Goal: Information Seeking & Learning: Learn about a topic

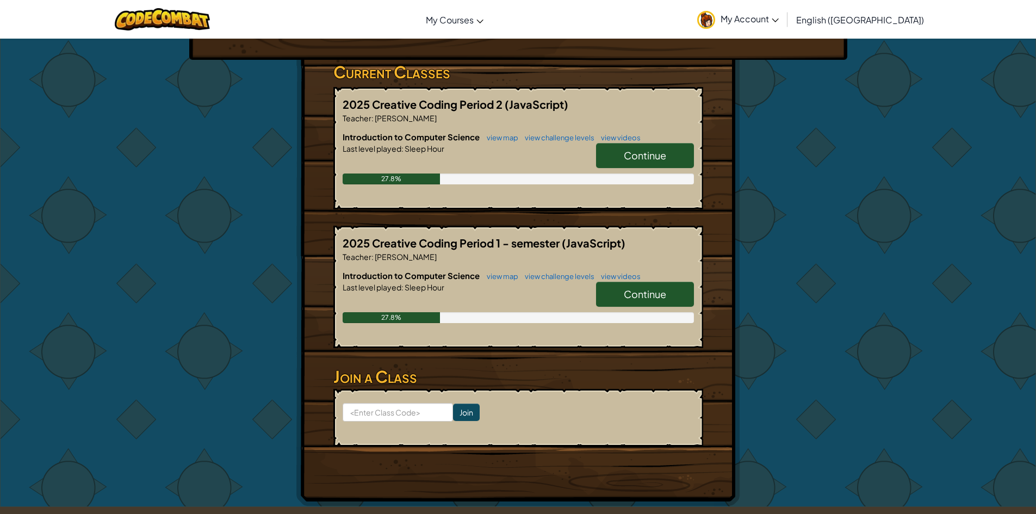
scroll to position [217, 0]
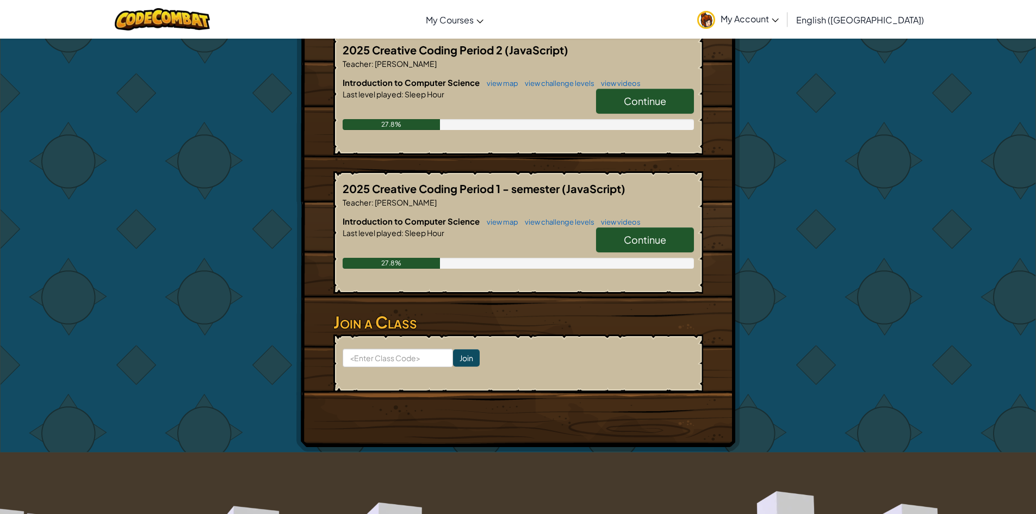
type input "badsleepcoat"
click at [628, 245] on span "Continue" at bounding box center [645, 239] width 42 height 13
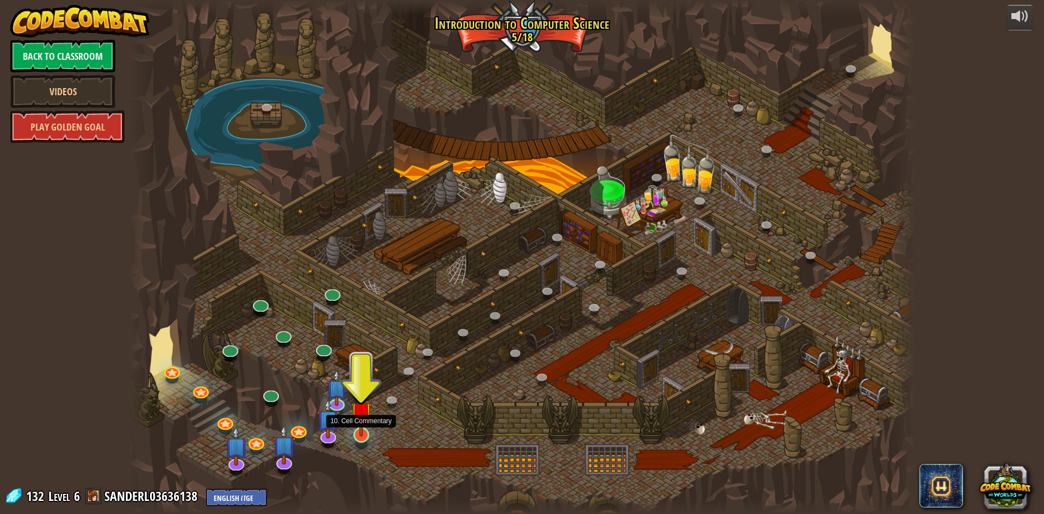
click at [359, 426] on img at bounding box center [361, 412] width 21 height 48
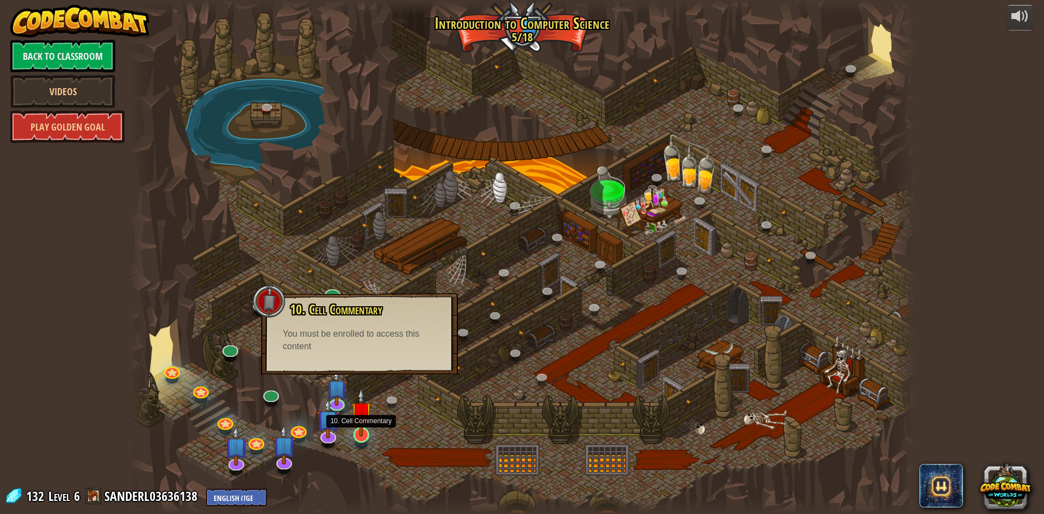
click at [360, 418] on img at bounding box center [361, 412] width 21 height 48
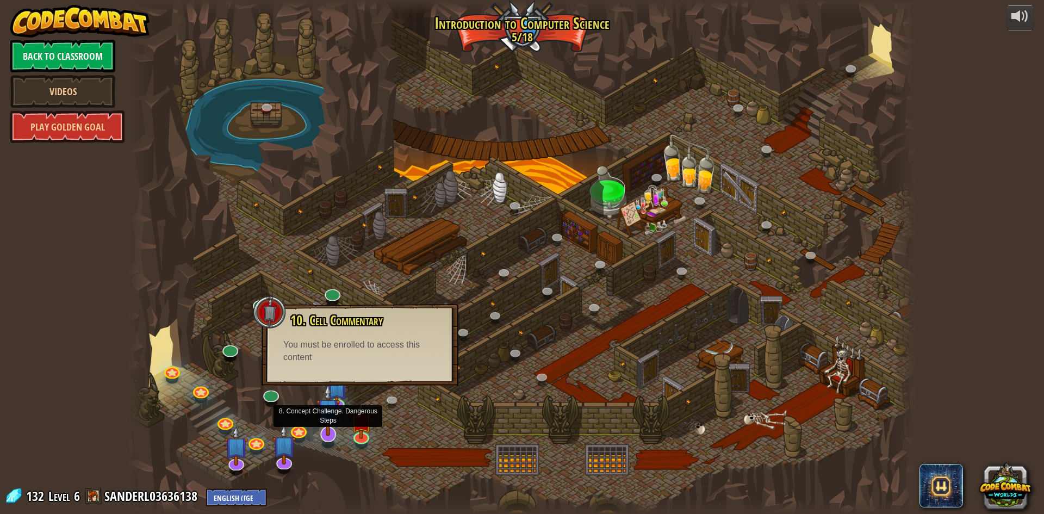
click at [337, 407] on img at bounding box center [327, 409] width 23 height 53
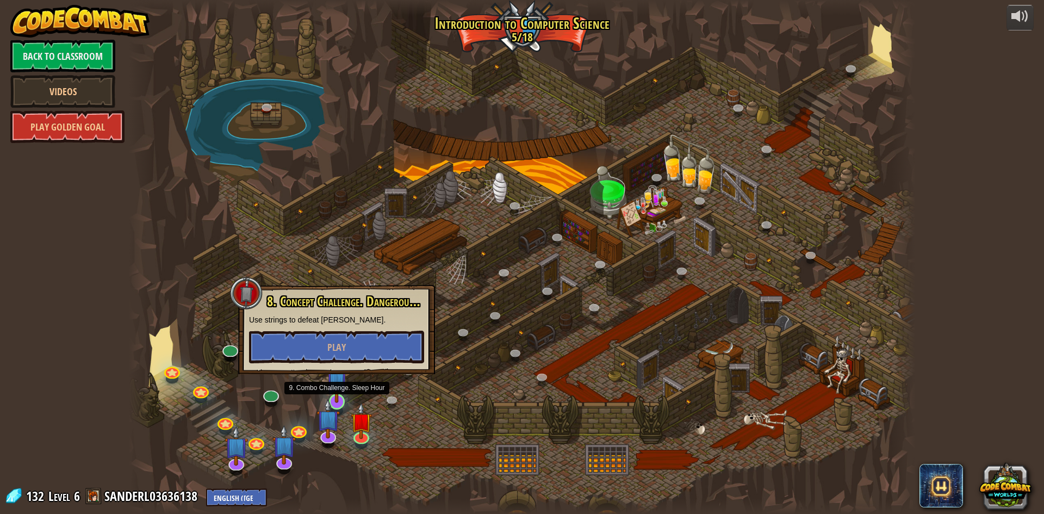
click at [330, 383] on img at bounding box center [336, 378] width 21 height 48
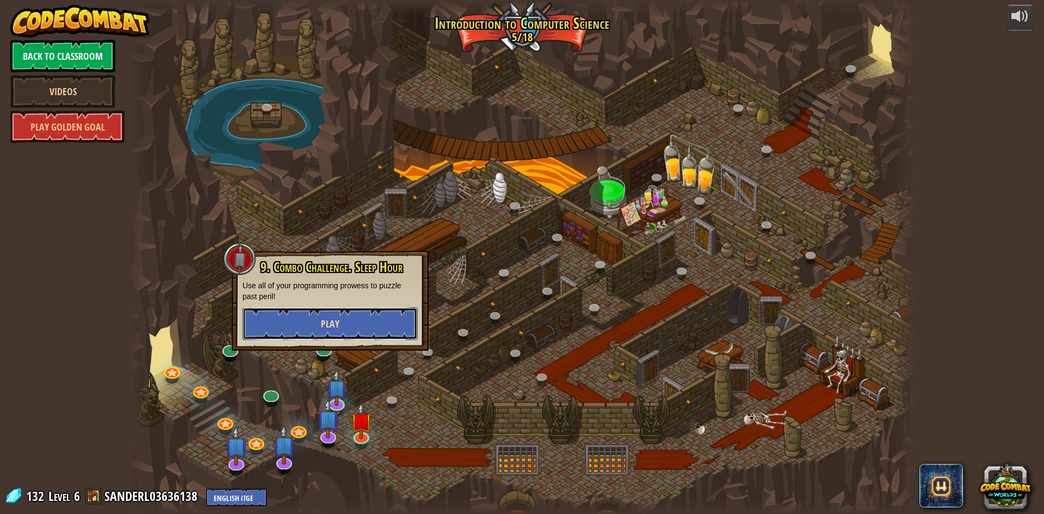
click at [346, 316] on button "Play" at bounding box center [329, 323] width 175 height 33
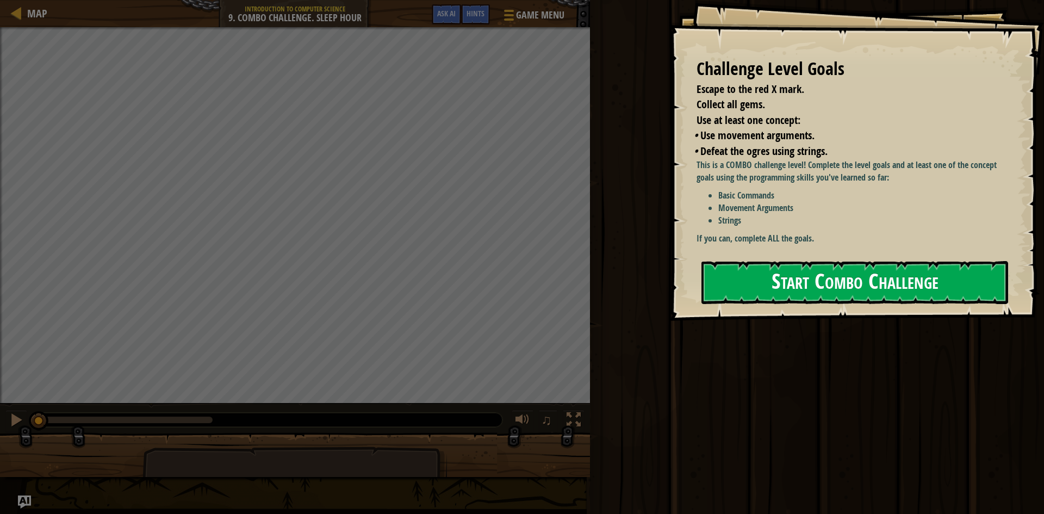
click at [834, 279] on button "Start Combo Challenge" at bounding box center [854, 282] width 307 height 43
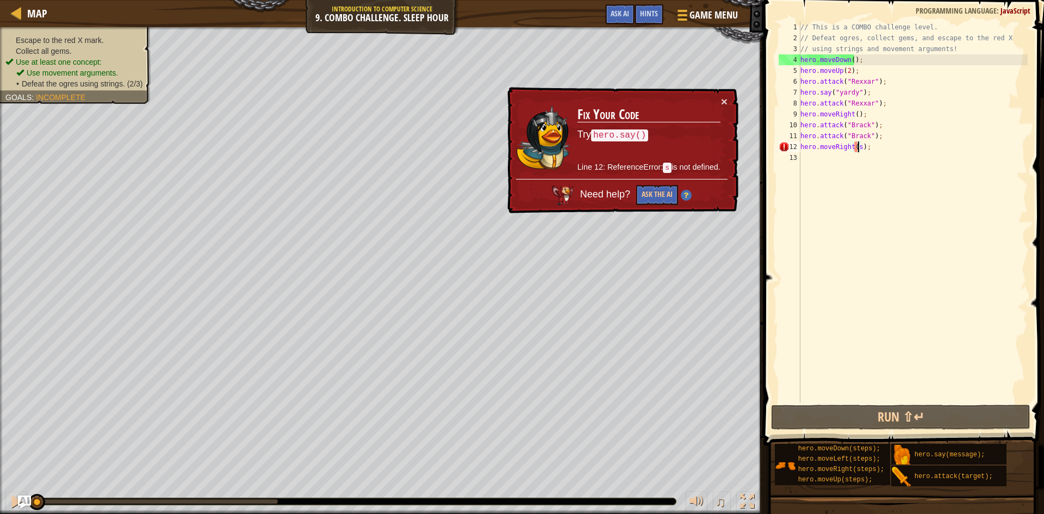
click at [857, 145] on div "// This is a COMBO challenge level. // Defeat ogres, collect gems, and escape t…" at bounding box center [912, 223] width 229 height 402
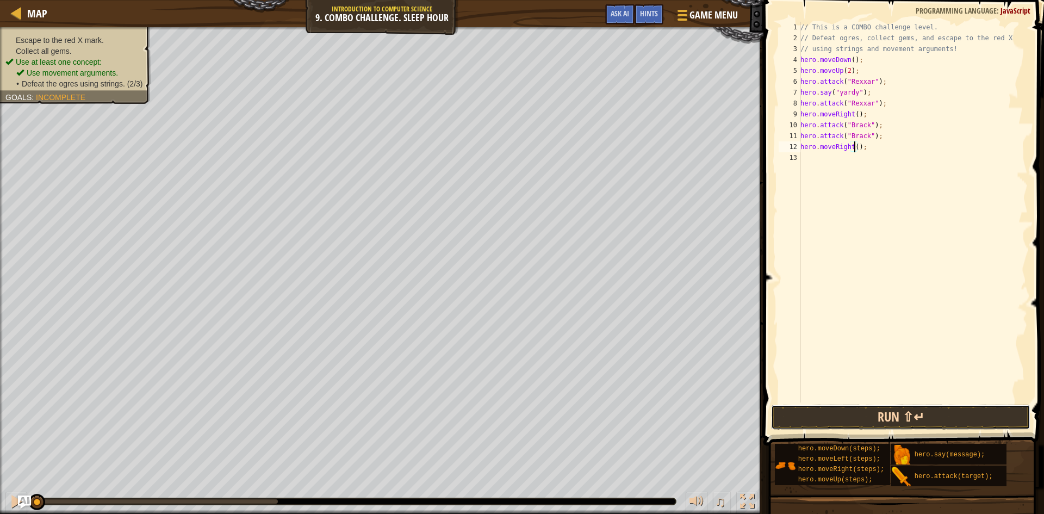
click at [895, 420] on button "Run ⇧↵" at bounding box center [900, 416] width 259 height 25
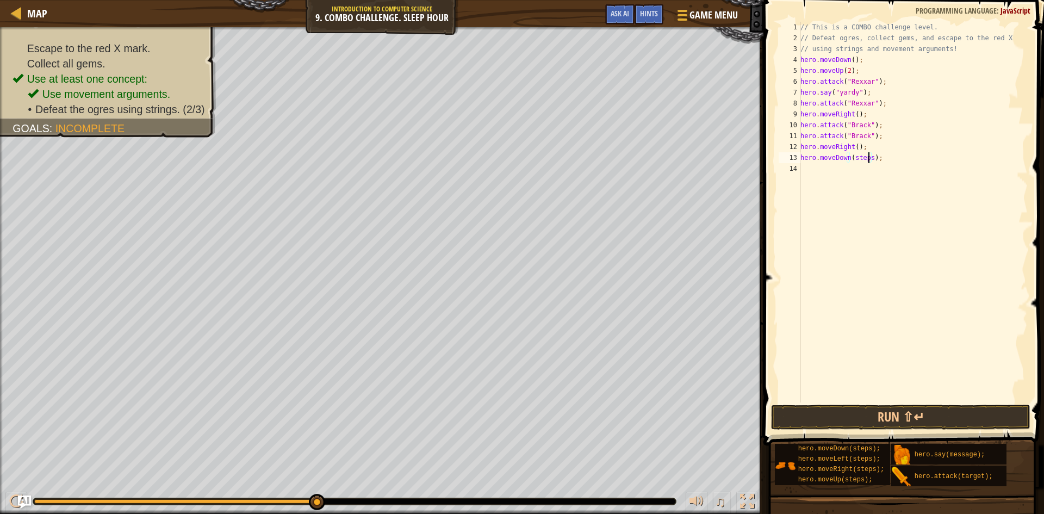
click at [870, 159] on div "// This is a COMBO challenge level. // Defeat ogres, collect gems, and escape t…" at bounding box center [912, 223] width 229 height 402
click at [865, 169] on div "// This is a COMBO challenge level. // Defeat ogres, collect gems, and escape t…" at bounding box center [912, 223] width 229 height 402
click at [865, 177] on div "// This is a COMBO challenge level. // Defeat ogres, collect gems, and escape t…" at bounding box center [912, 223] width 229 height 402
type textarea "hero.moveDown(steps);"
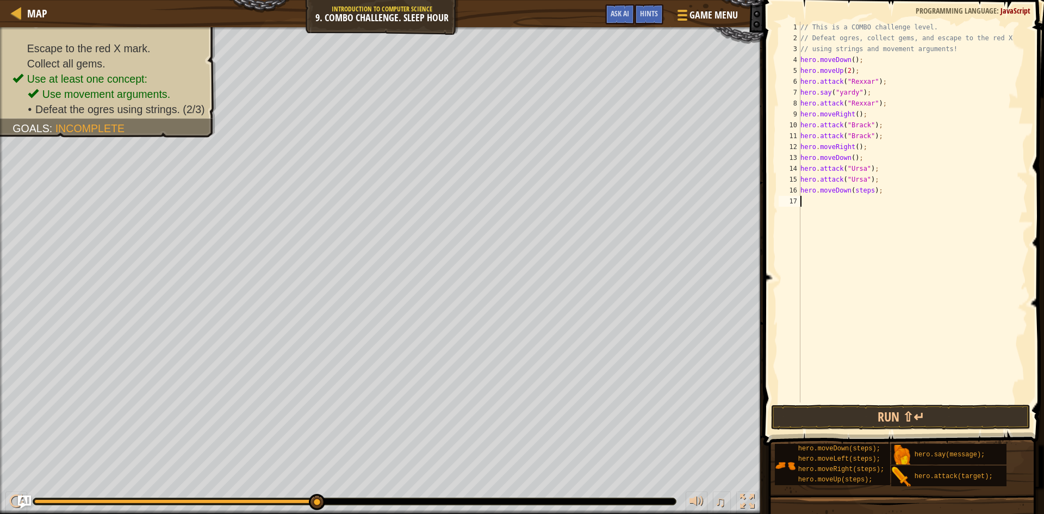
click at [872, 302] on div "// This is a COMBO challenge level. // Defeat ogres, collect gems, and escape t…" at bounding box center [912, 223] width 229 height 402
click at [868, 191] on div "// This is a COMBO challenge level. // Defeat ogres, collect gems, and escape t…" at bounding box center [912, 223] width 229 height 402
click at [859, 200] on div "// This is a COMBO challenge level. // Defeat ogres, collect gems, and escape t…" at bounding box center [912, 223] width 229 height 402
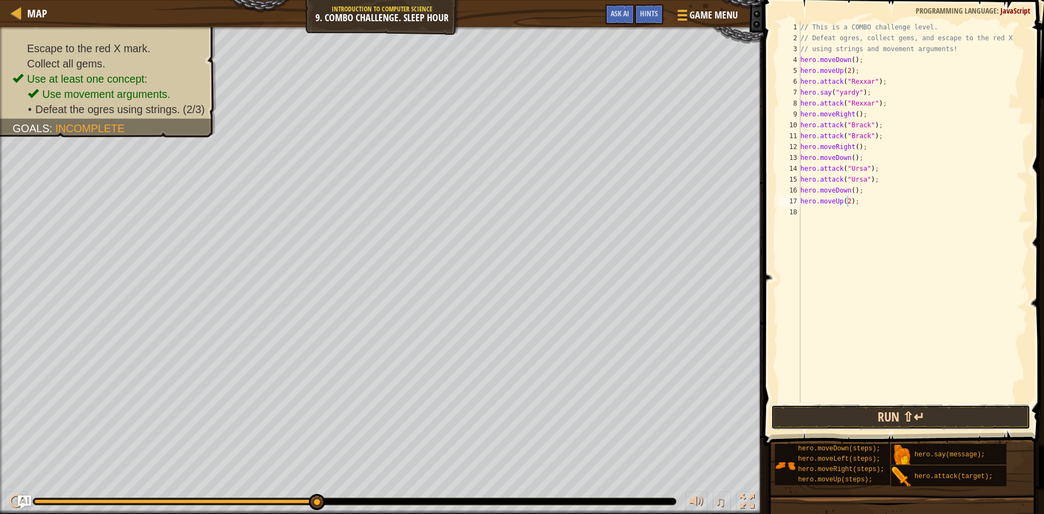
click at [957, 413] on button "Run ⇧↵" at bounding box center [900, 416] width 259 height 25
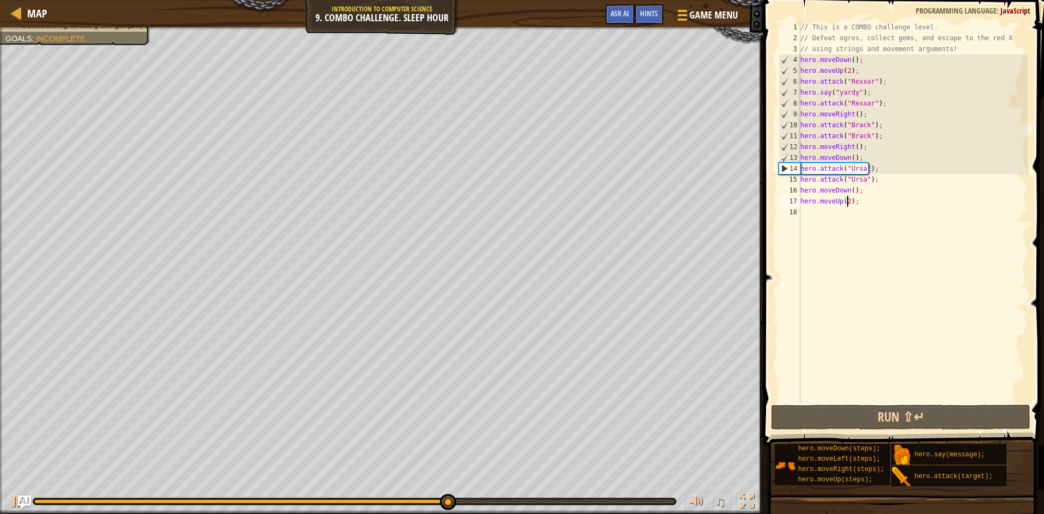
click at [852, 202] on div "// This is a COMBO challenge level. // Defeat ogres, collect gems, and escape t…" at bounding box center [912, 223] width 229 height 402
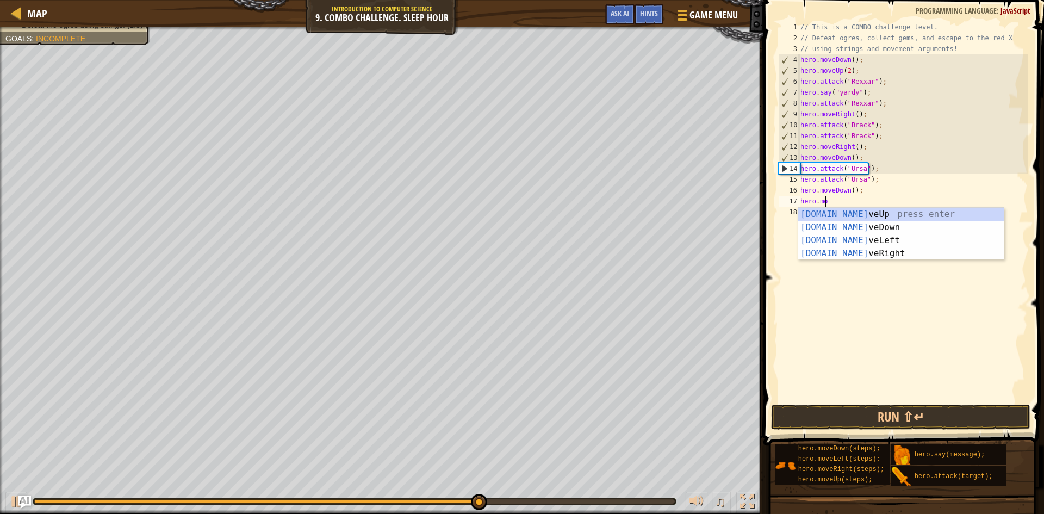
scroll to position [5, 0]
type textarea "h"
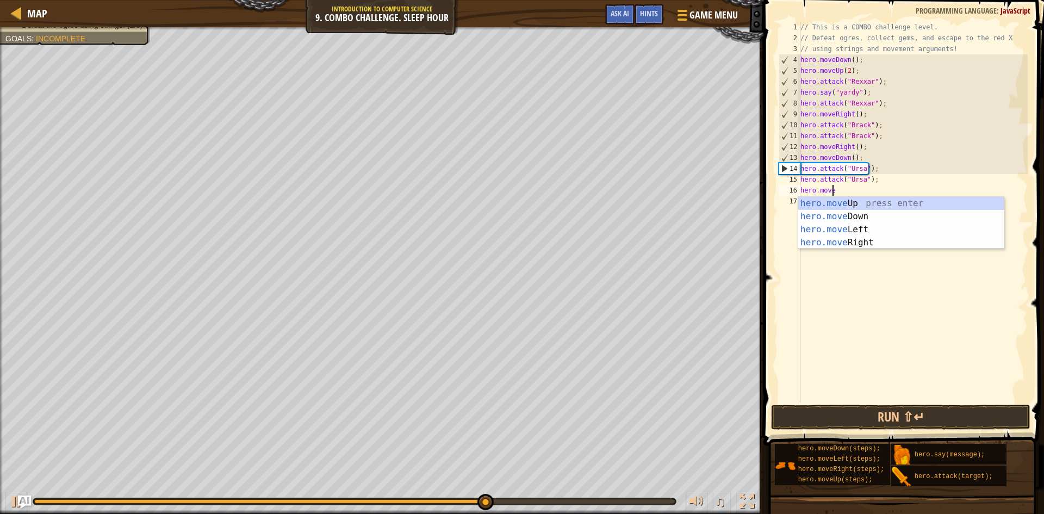
type textarea "h"
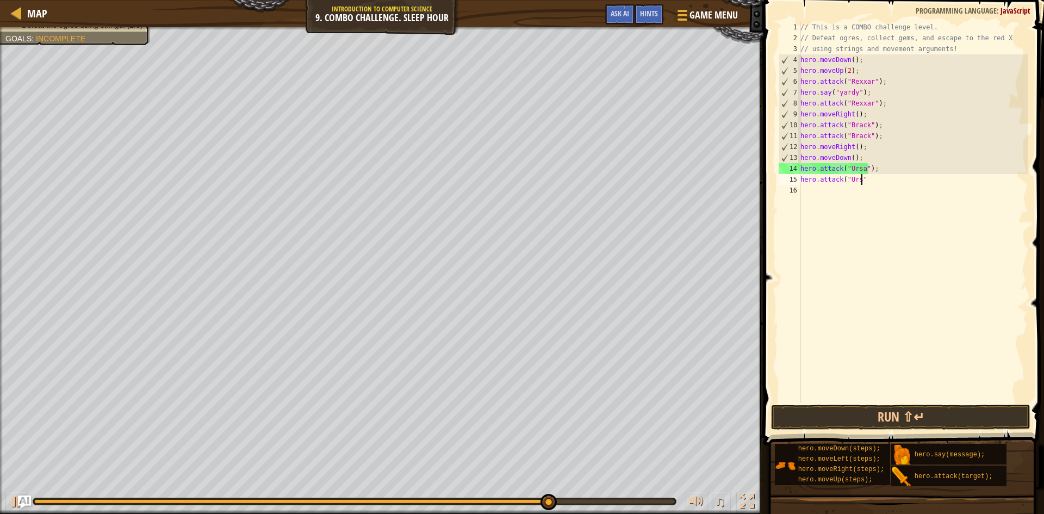
scroll to position [5, 5]
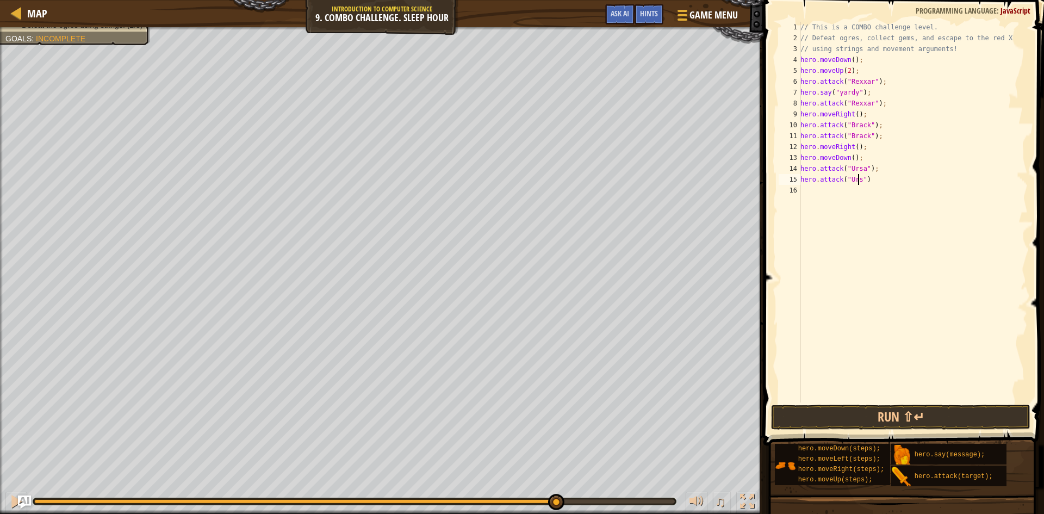
click at [858, 179] on div "// This is a COMBO challenge level. // Defeat ogres, collect gems, and escape t…" at bounding box center [912, 223] width 229 height 402
click at [802, 169] on div "// This is a COMBO challenge level. // Defeat ogres, collect gems, and escape t…" at bounding box center [912, 223] width 229 height 402
click at [800, 169] on div "// This is a COMBO challenge level. // Defeat ogres, collect gems, and escape t…" at bounding box center [912, 223] width 229 height 402
click at [867, 167] on div "// This is a COMBO challenge level. // Defeat ogres, collect gems, and escape t…" at bounding box center [912, 212] width 229 height 381
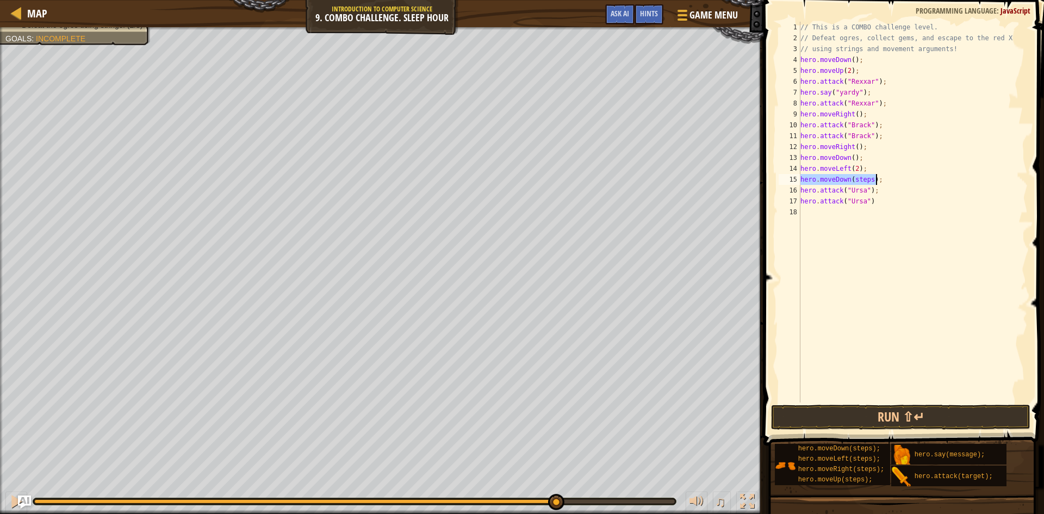
click at [867, 176] on div "// This is a COMBO challenge level. // Defeat ogres, collect gems, and escape t…" at bounding box center [912, 212] width 229 height 381
click at [801, 192] on div "// This is a COMBO challenge level. // Defeat ogres, collect gems, and escape t…" at bounding box center [912, 223] width 229 height 402
click at [870, 190] on div "// This is a COMBO challenge level. // Defeat ogres, collect gems, and escape t…" at bounding box center [912, 212] width 229 height 381
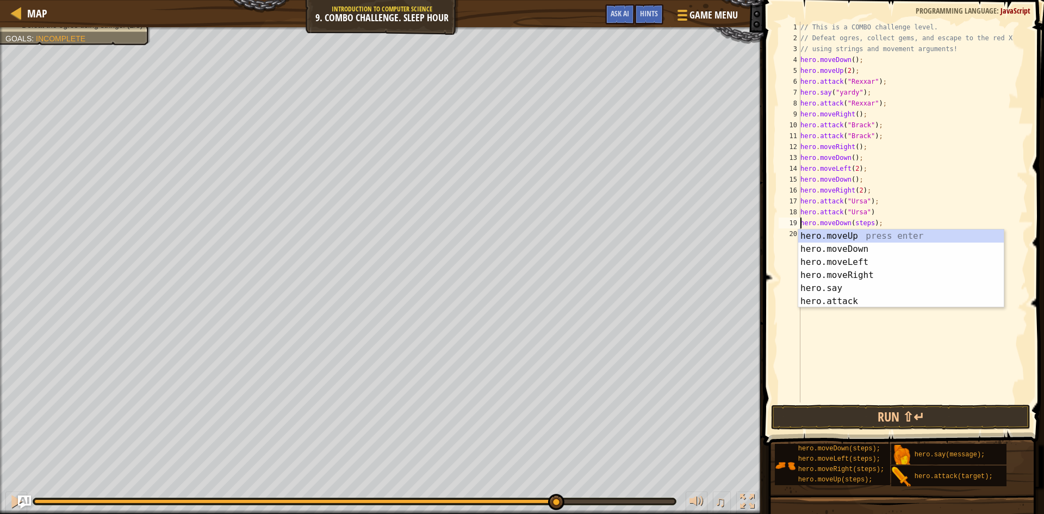
click at [868, 223] on div "// This is a COMBO challenge level. // Defeat ogres, collect gems, and escape t…" at bounding box center [912, 223] width 229 height 402
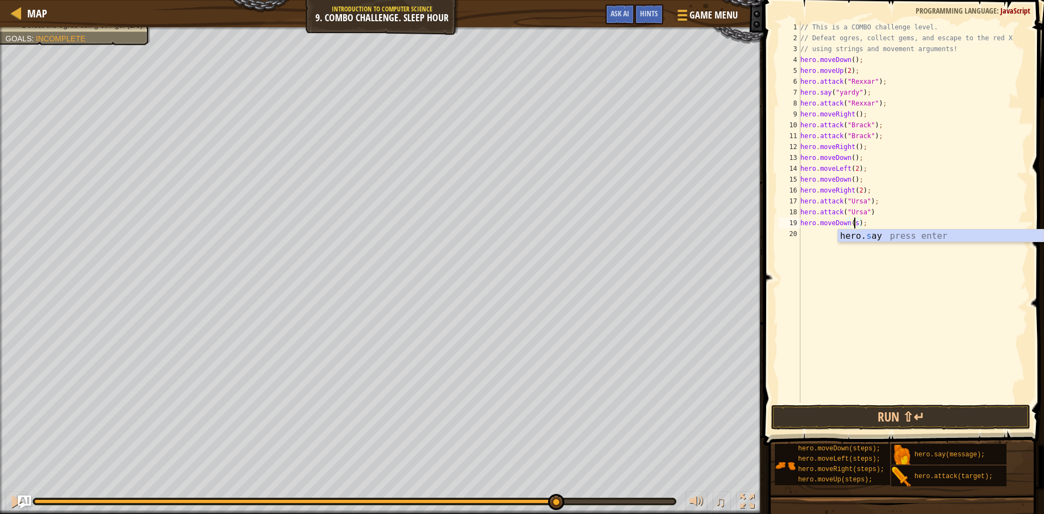
scroll to position [5, 4]
click at [868, 232] on div "// This is a COMBO challenge level. // Defeat ogres, collect gems, and escape t…" at bounding box center [912, 223] width 229 height 402
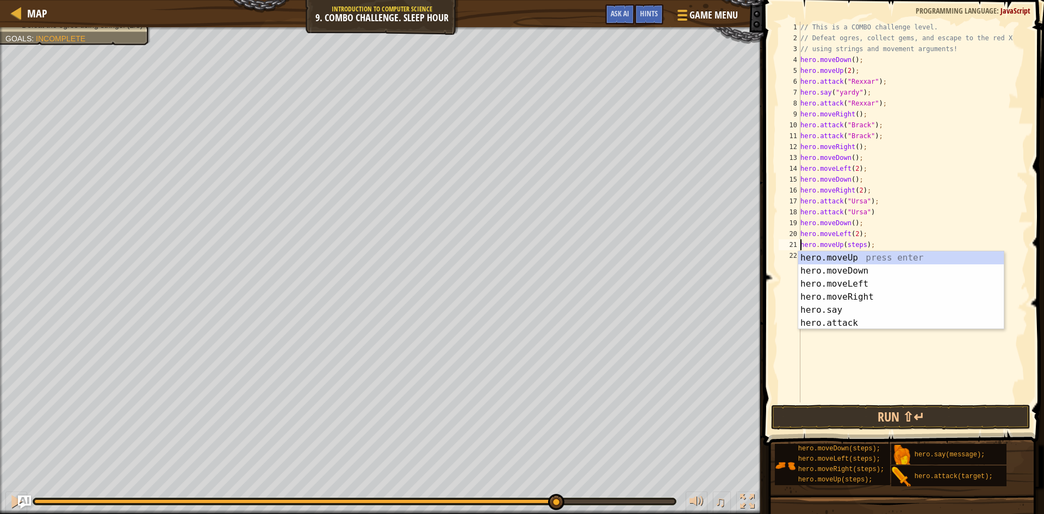
click at [861, 249] on div "// This is a COMBO challenge level. // Defeat ogres, collect gems, and escape t…" at bounding box center [912, 223] width 229 height 402
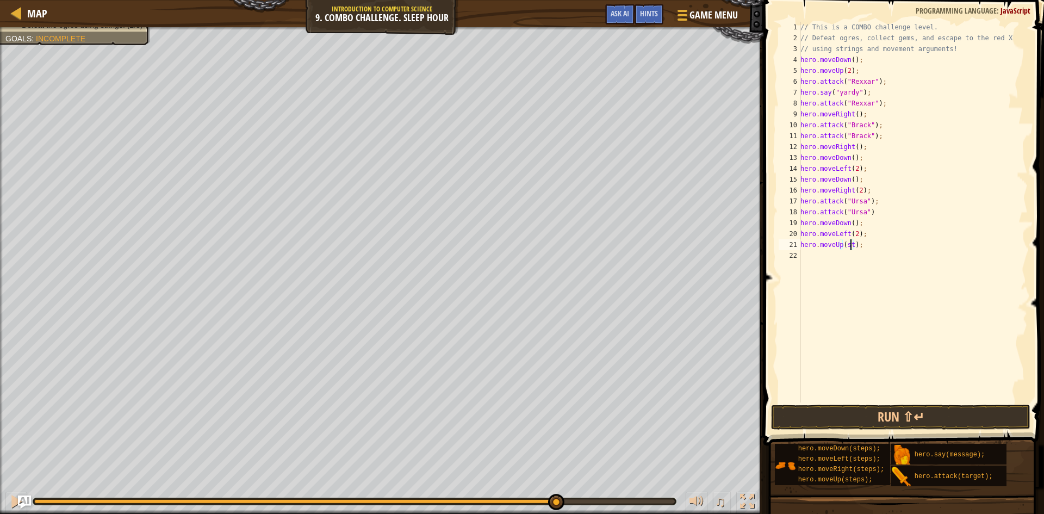
scroll to position [5, 4]
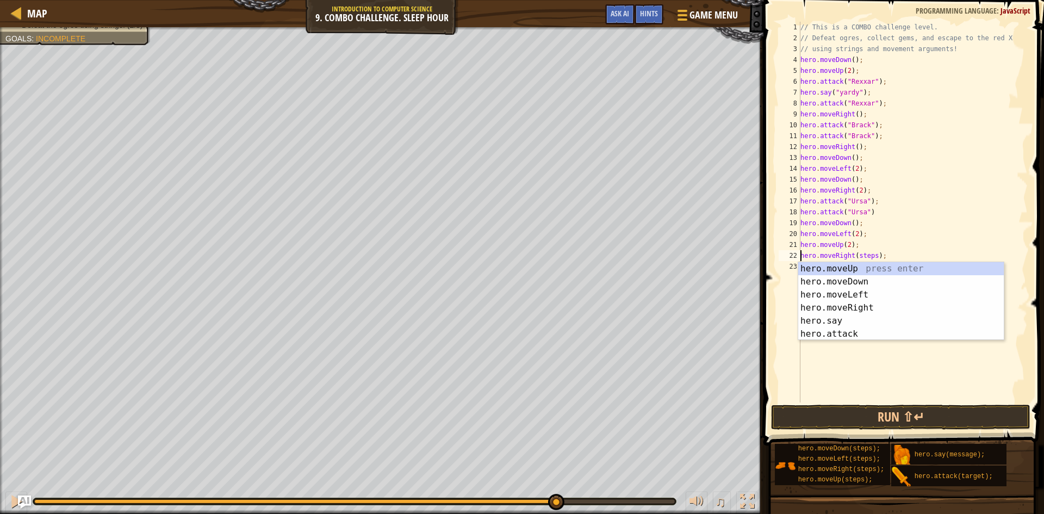
click at [869, 257] on div "// This is a COMBO challenge level. // Defeat ogres, collect gems, and escape t…" at bounding box center [912, 223] width 229 height 402
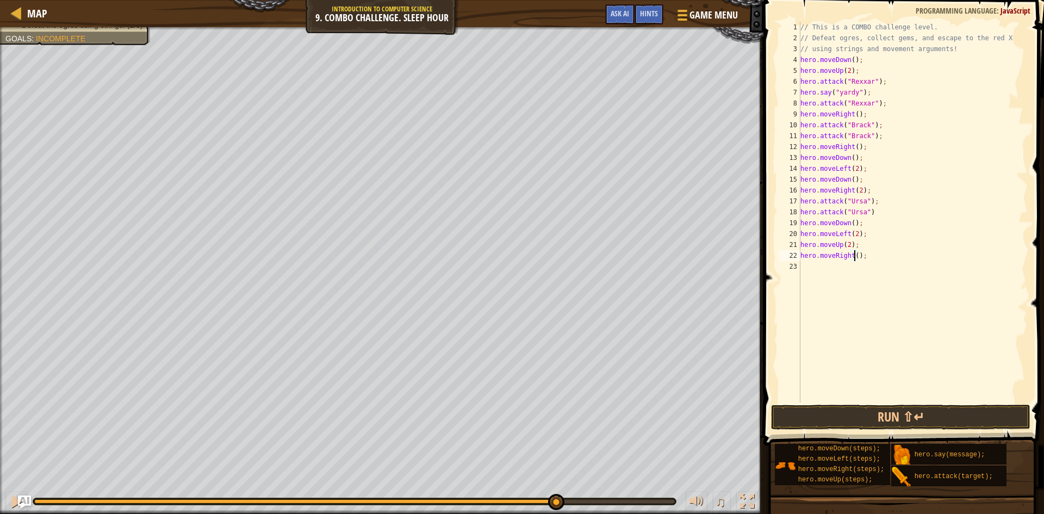
scroll to position [5, 5]
click at [906, 406] on button "Run ⇧↵" at bounding box center [900, 416] width 259 height 25
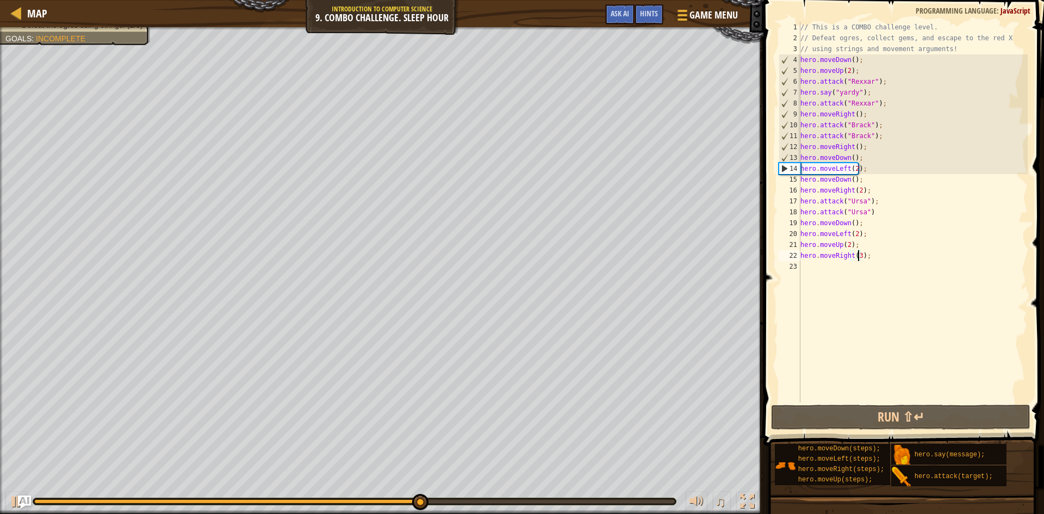
click at [862, 157] on div "// This is a COMBO challenge level. // Defeat ogres, collect gems, and escape t…" at bounding box center [912, 223] width 229 height 402
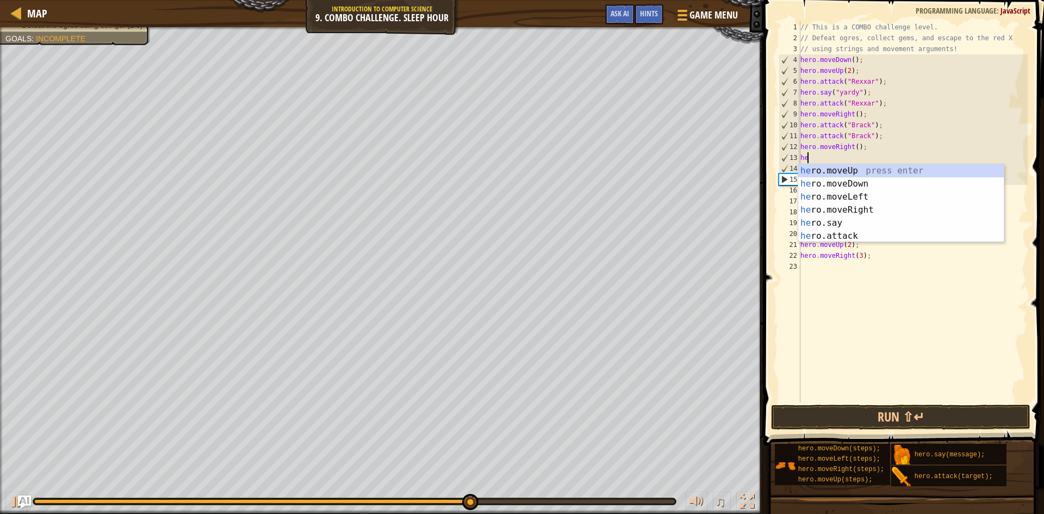
scroll to position [5, 0]
type textarea "h"
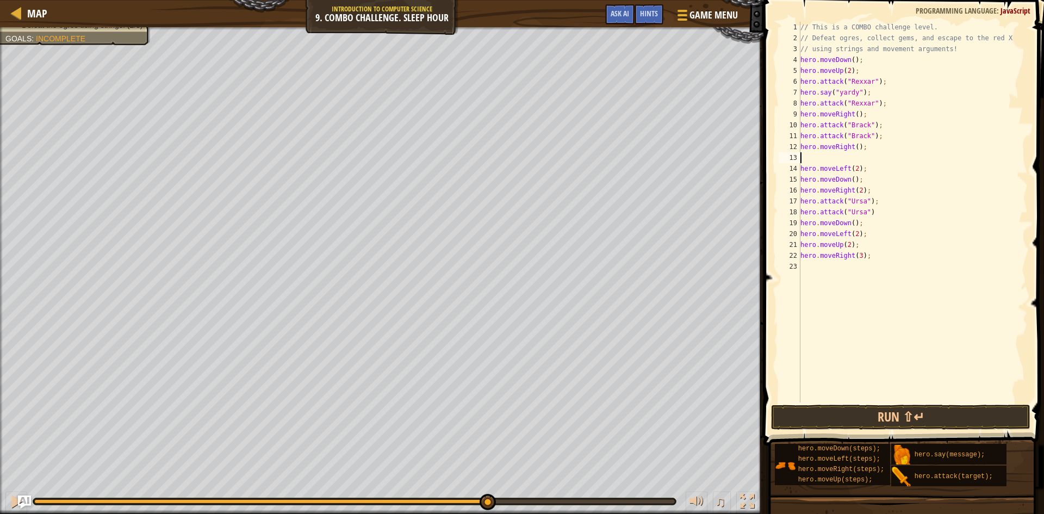
type textarea "hero.moveRight();"
click at [913, 410] on button "Run ⇧↵" at bounding box center [900, 416] width 259 height 25
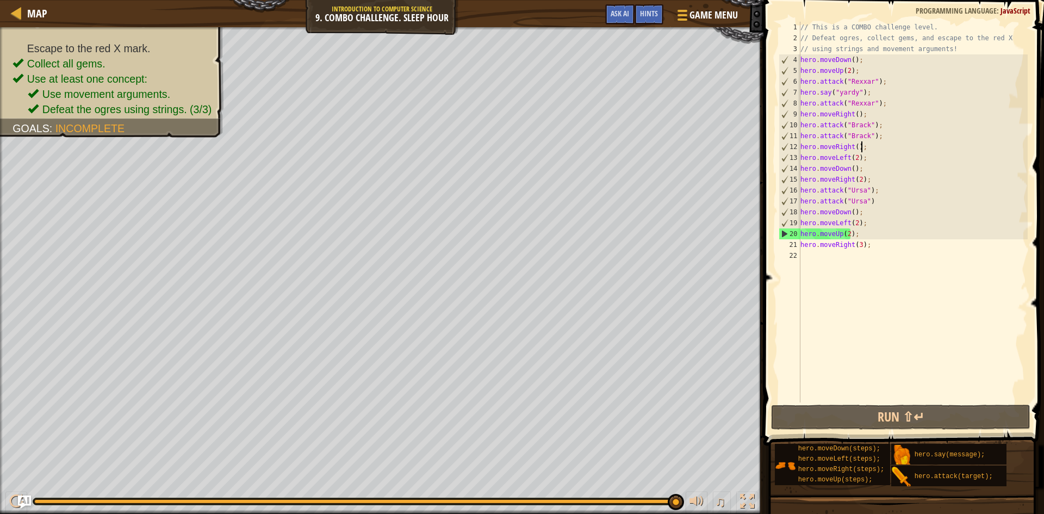
click at [876, 295] on div "// This is a COMBO challenge level. // Defeat ogres, collect gems, and escape t…" at bounding box center [912, 223] width 229 height 402
click at [858, 422] on button "Run ⇧↵" at bounding box center [900, 416] width 259 height 25
click at [865, 245] on div "// This is a COMBO challenge level. // Defeat ogres, collect gems, and escape t…" at bounding box center [912, 223] width 229 height 402
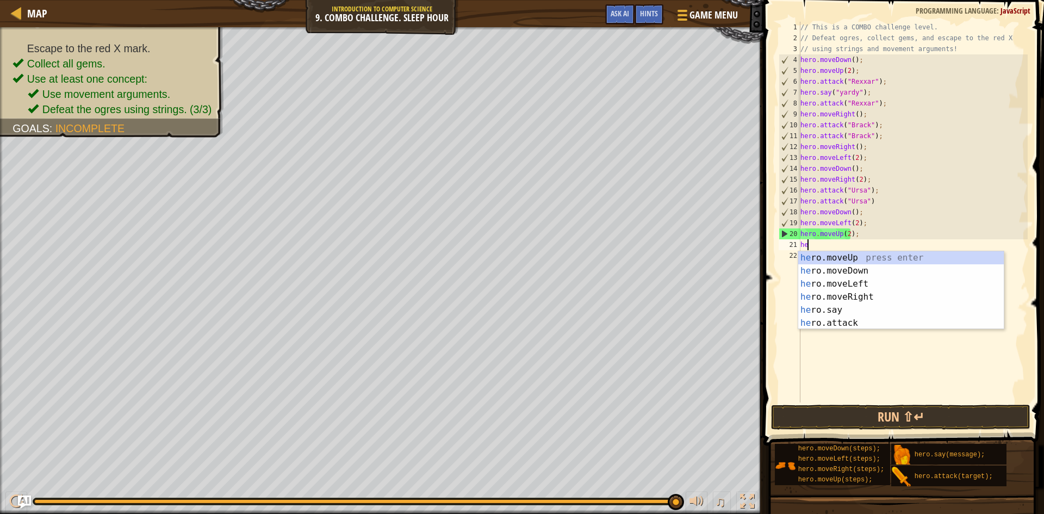
type textarea "h"
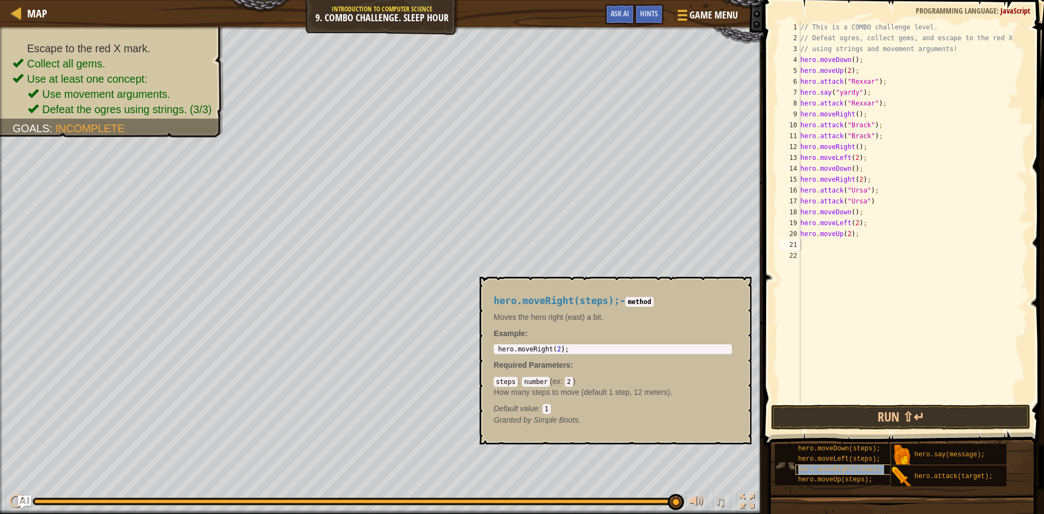
type textarea "hero.moveRight(steps);"
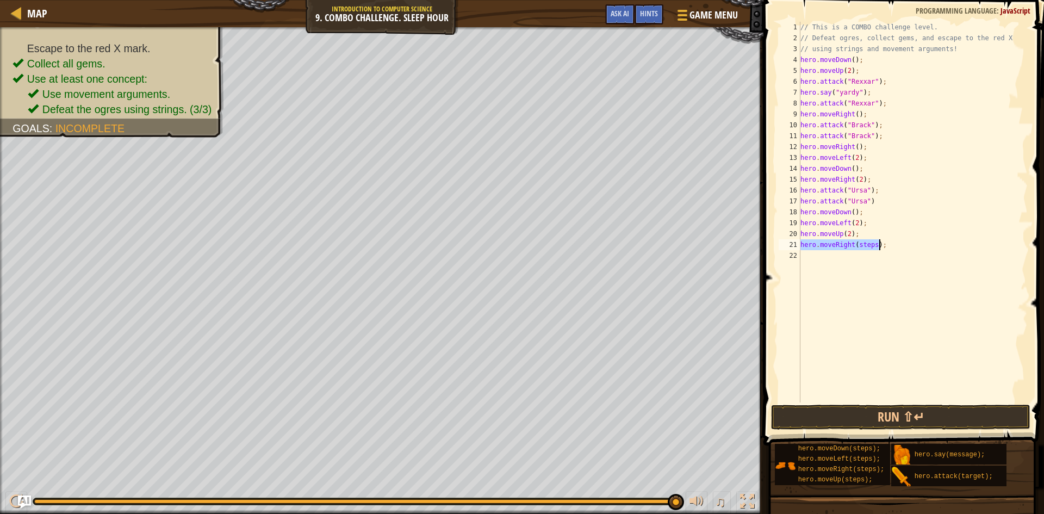
click at [871, 251] on div "// This is a COMBO challenge level. // Defeat ogres, collect gems, and escape t…" at bounding box center [912, 223] width 229 height 402
click at [870, 248] on div "// This is a COMBO challenge level. // Defeat ogres, collect gems, and escape t…" at bounding box center [912, 223] width 229 height 402
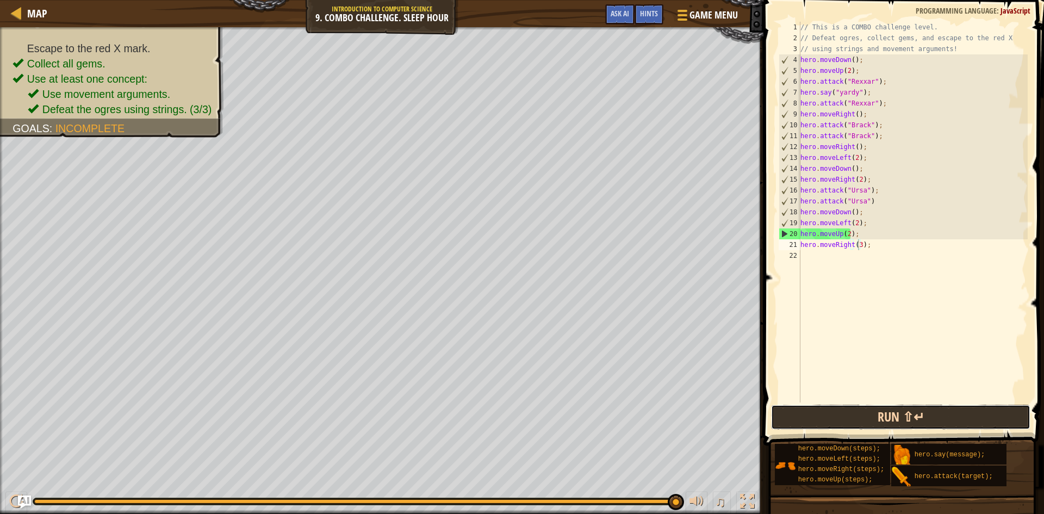
click at [954, 423] on button "Run ⇧↵" at bounding box center [900, 416] width 259 height 25
click at [866, 59] on div "// This is a COMBO challenge level. // Defeat ogres, collect gems, and escape t…" at bounding box center [912, 223] width 229 height 402
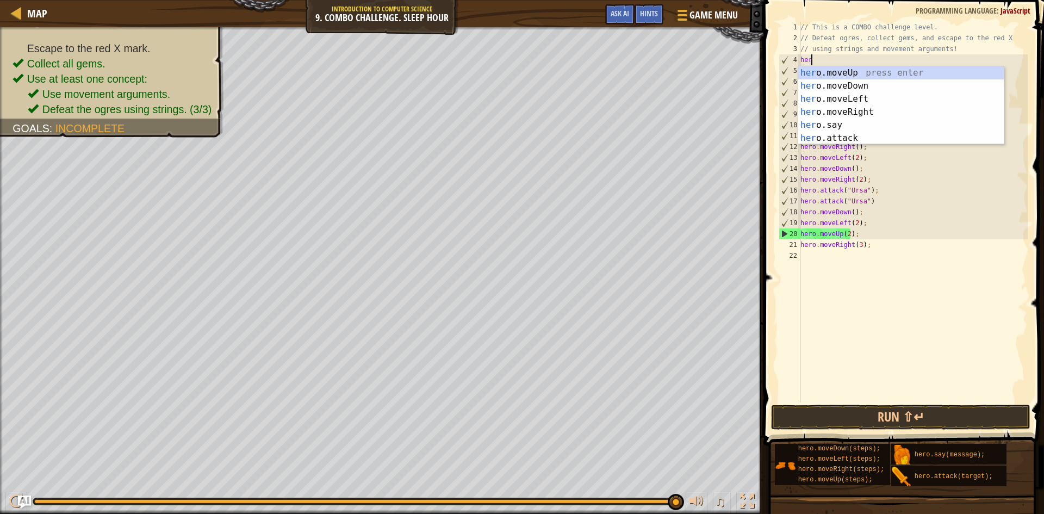
scroll to position [5, 0]
type textarea "h"
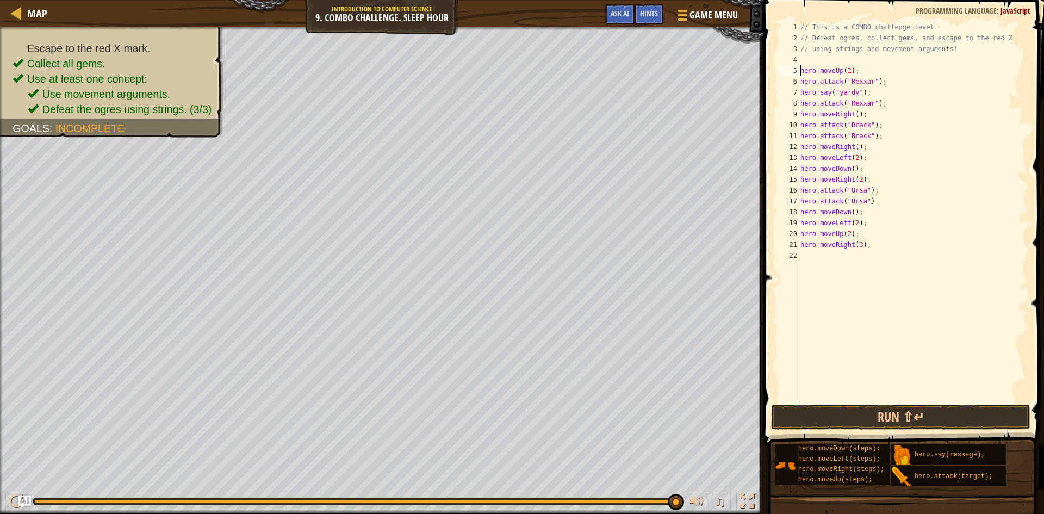
click at [801, 68] on div "// This is a COMBO challenge level. // Defeat ogres, collect gems, and escape t…" at bounding box center [912, 223] width 229 height 402
click at [906, 419] on button "Run ⇧↵" at bounding box center [900, 416] width 259 height 25
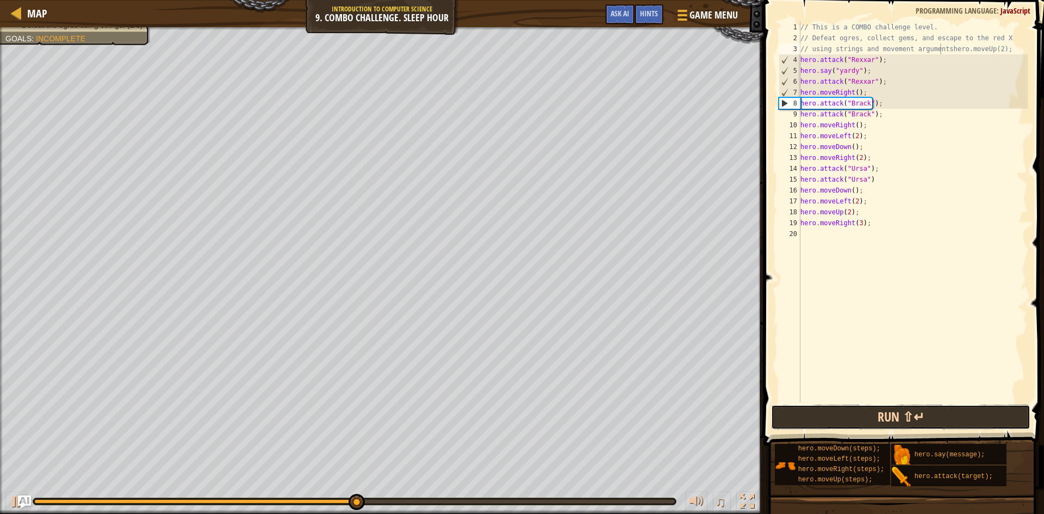
click at [952, 409] on button "Run ⇧↵" at bounding box center [900, 416] width 259 height 25
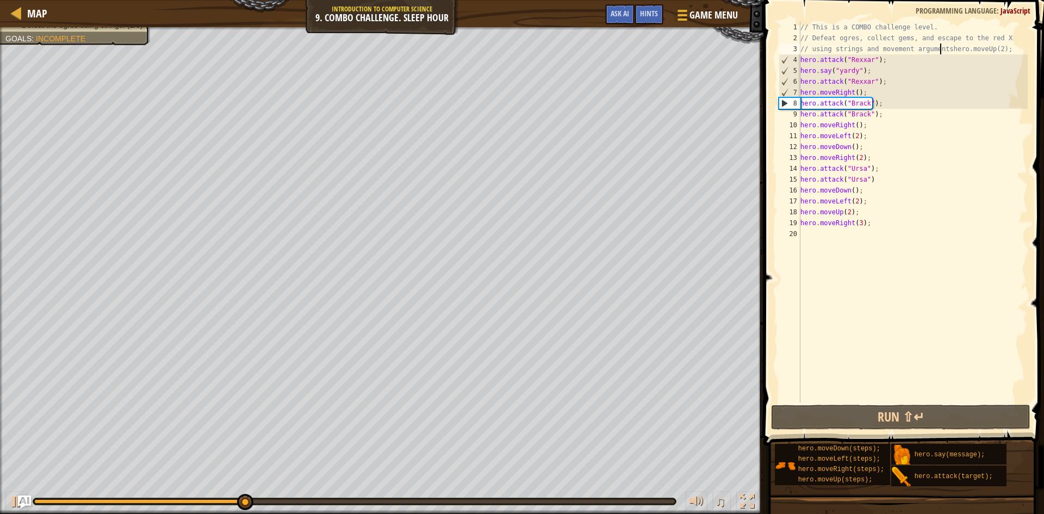
click at [800, 58] on div "4" at bounding box center [789, 59] width 21 height 11
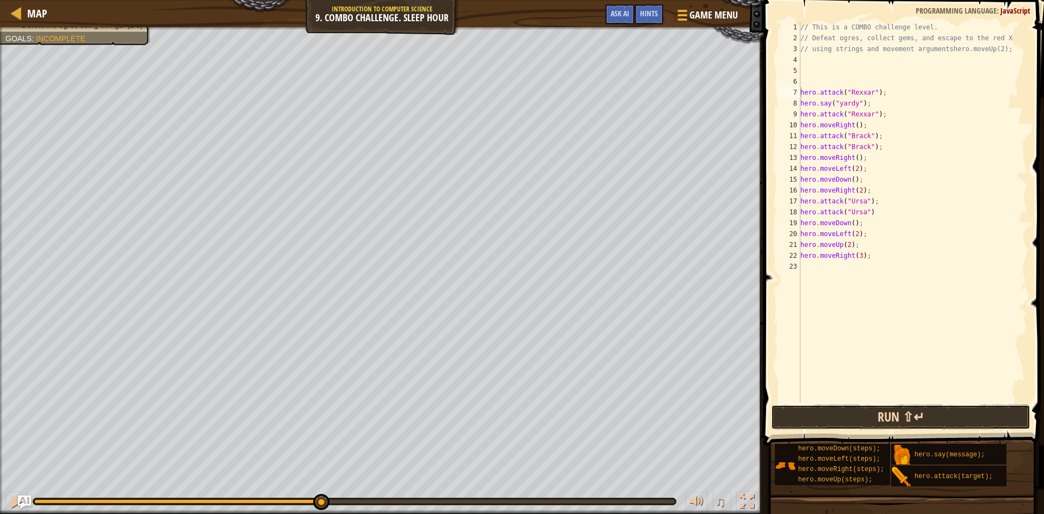
click at [816, 409] on button "Run ⇧↵" at bounding box center [900, 416] width 259 height 25
click at [858, 58] on div "// This is a COMBO challenge level. // Defeat ogres, collect gems, and escape t…" at bounding box center [912, 212] width 229 height 381
click at [799, 90] on div "7" at bounding box center [789, 92] width 22 height 11
click at [934, 413] on button "Run ⇧↵" at bounding box center [900, 416] width 259 height 25
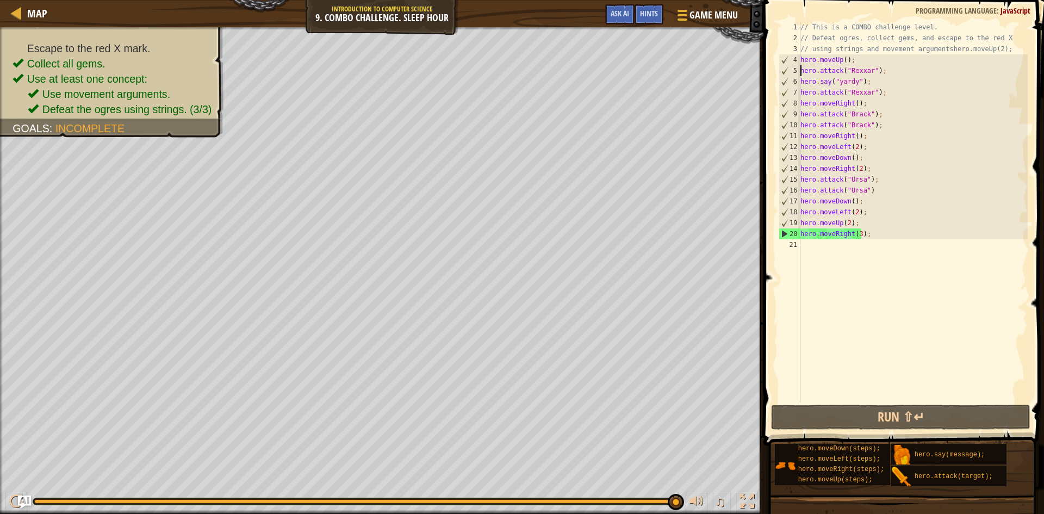
click at [856, 234] on div "// This is a COMBO challenge level. // Defeat ogres, collect gems, and escape t…" at bounding box center [912, 223] width 229 height 402
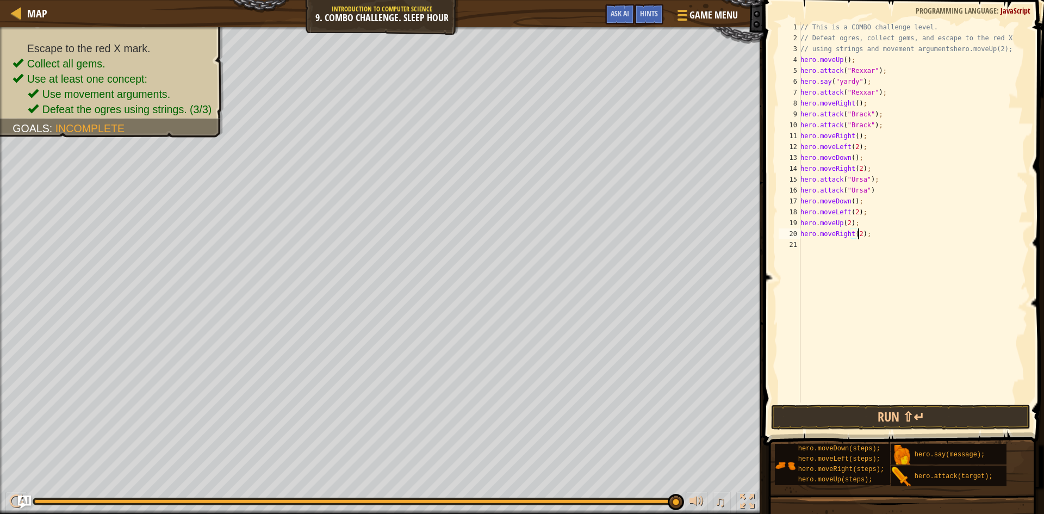
scroll to position [5, 5]
click at [933, 419] on button "Run ⇧↵" at bounding box center [900, 416] width 259 height 25
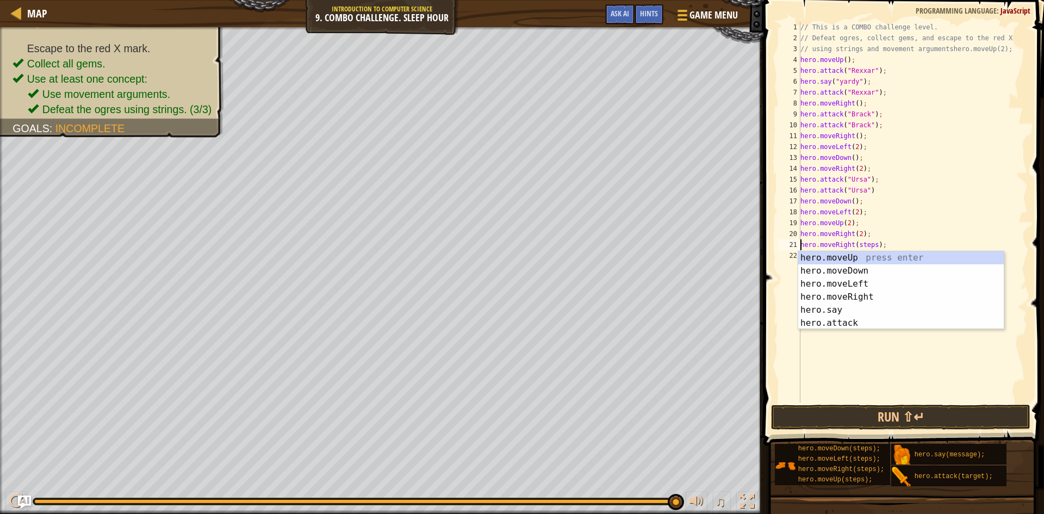
click at [874, 244] on div "// This is a COMBO challenge level. // Defeat ogres, collect gems, and escape t…" at bounding box center [912, 223] width 229 height 402
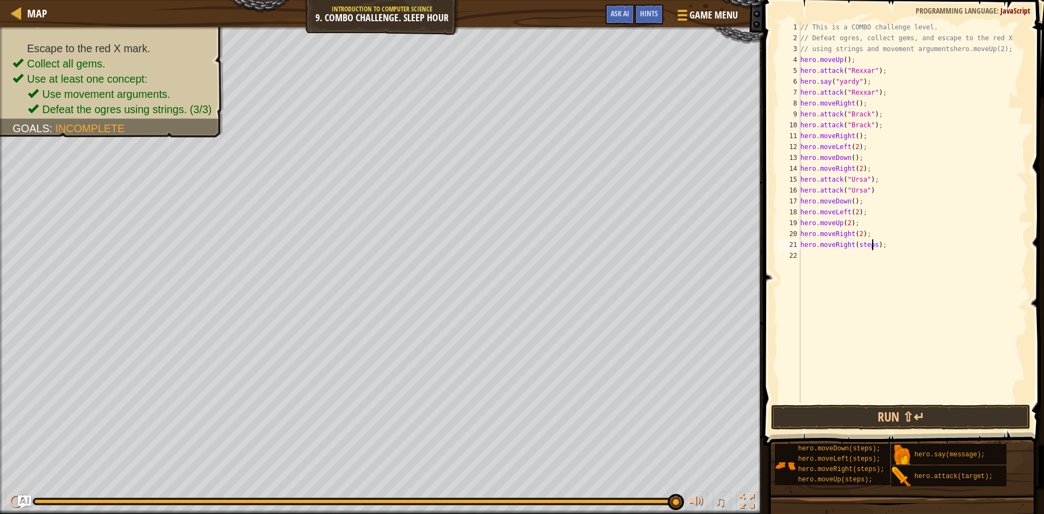
click at [872, 245] on div "// This is a COMBO challenge level. // Defeat ogres, collect gems, and escape t…" at bounding box center [912, 223] width 229 height 402
click at [938, 418] on button "Run ⇧↵" at bounding box center [900, 416] width 259 height 25
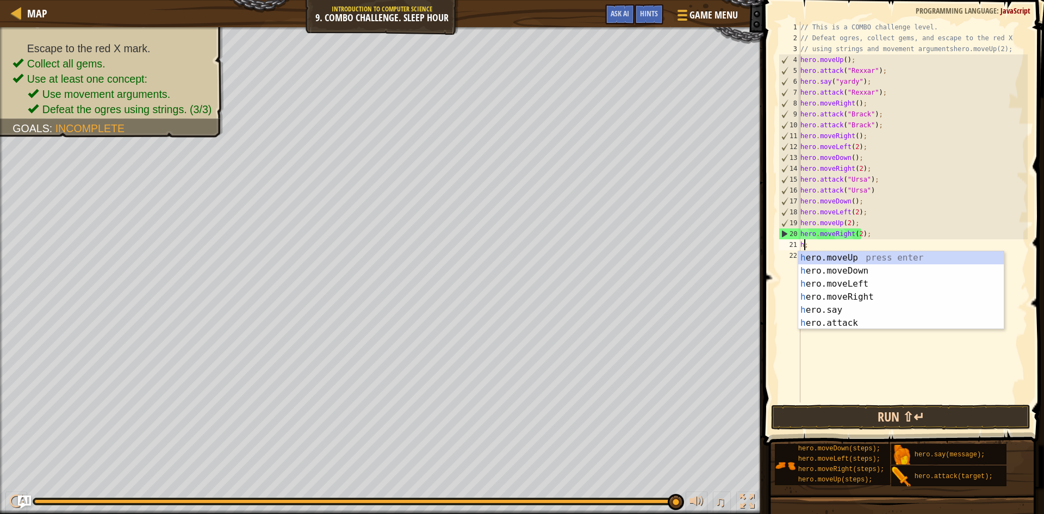
scroll to position [5, 0]
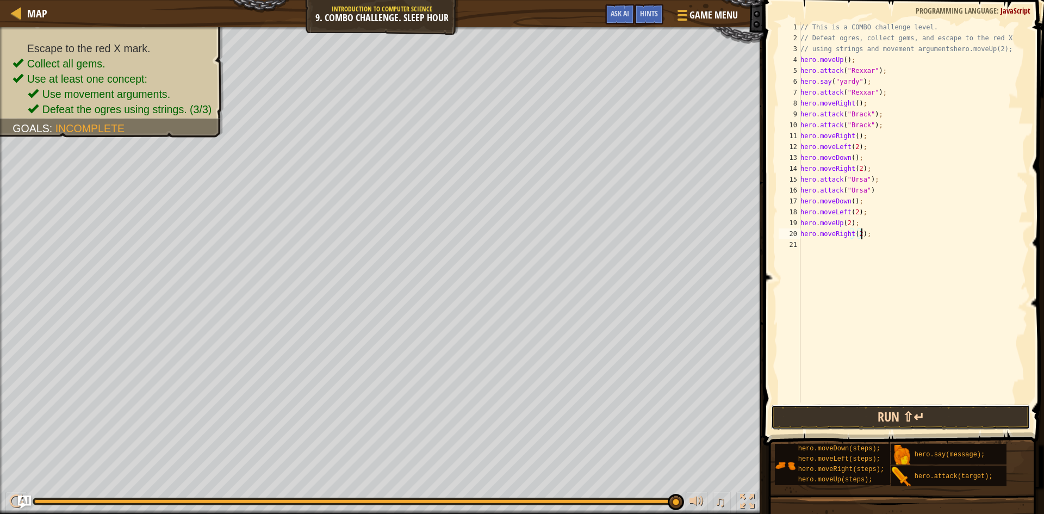
click at [913, 414] on button "Run ⇧↵" at bounding box center [900, 416] width 259 height 25
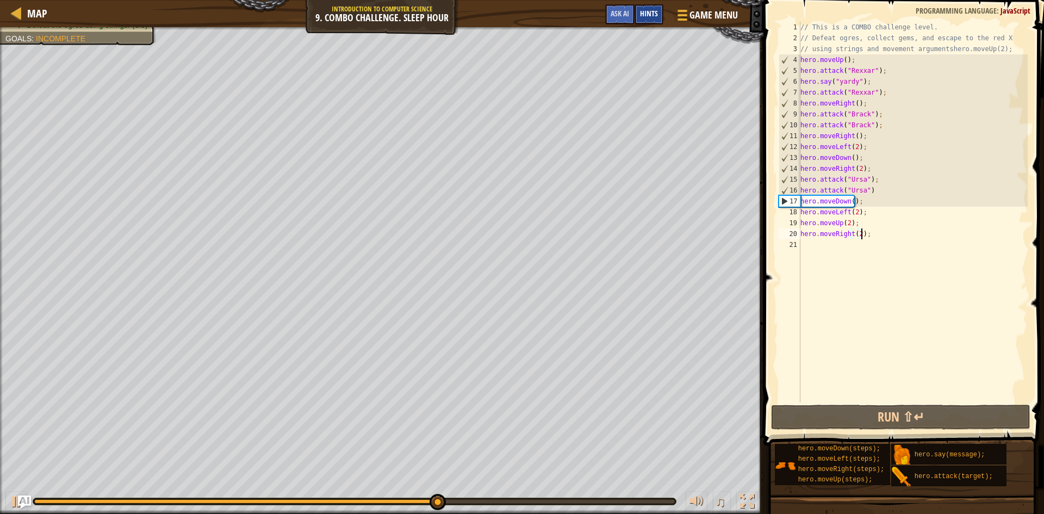
click at [653, 13] on span "Hints" at bounding box center [649, 13] width 18 height 10
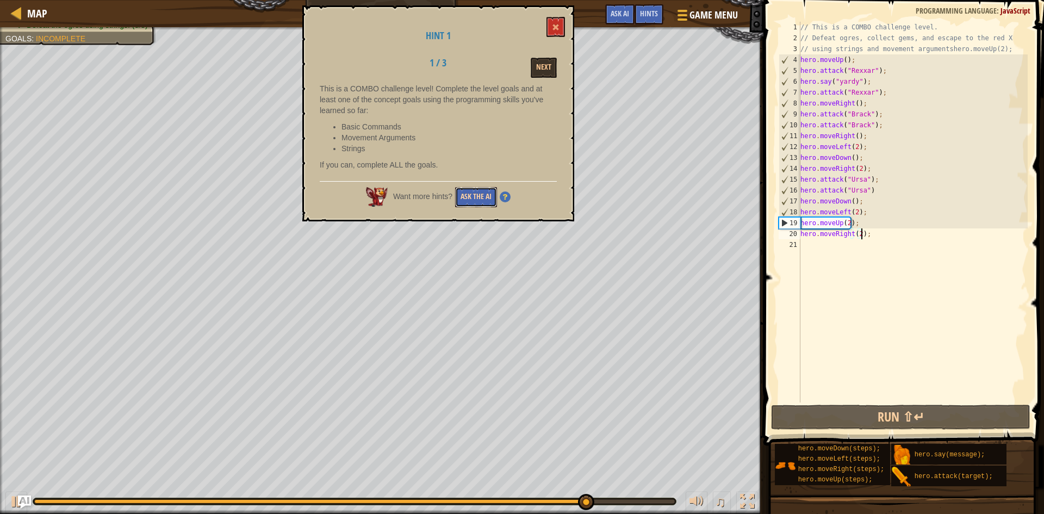
click at [483, 188] on button "Ask the AI" at bounding box center [476, 197] width 42 height 20
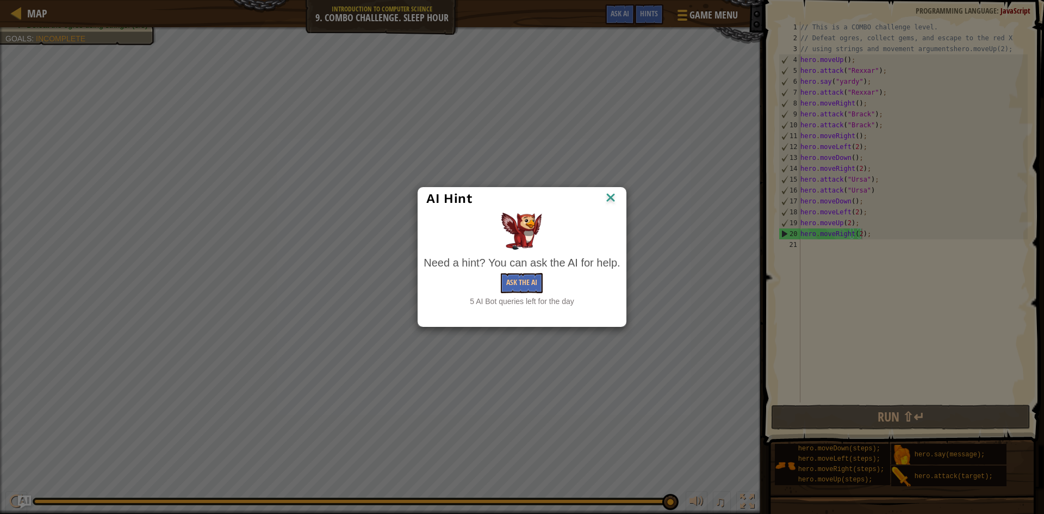
click at [608, 201] on img at bounding box center [610, 198] width 14 height 16
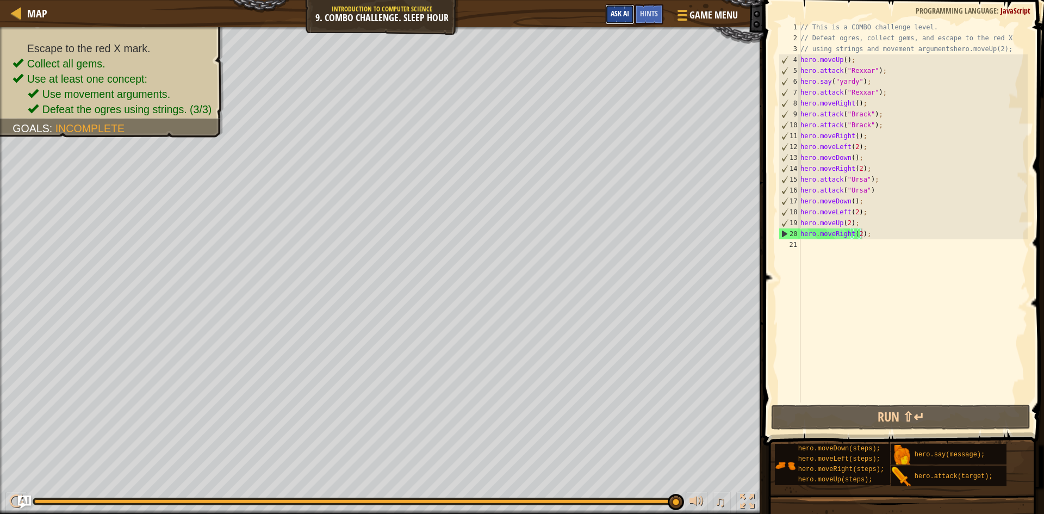
click at [622, 10] on span "Ask AI" at bounding box center [619, 13] width 18 height 10
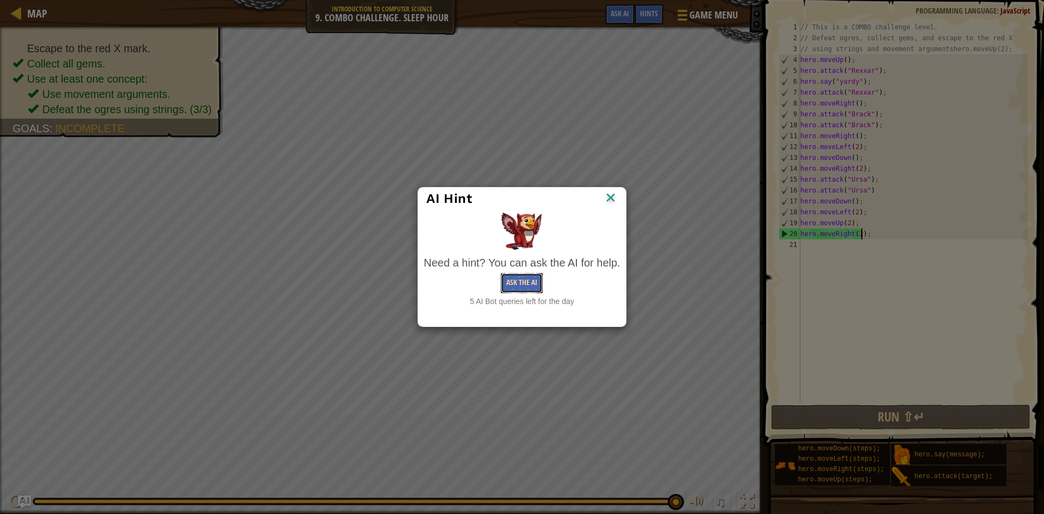
click at [517, 283] on button "Ask the AI" at bounding box center [522, 283] width 42 height 20
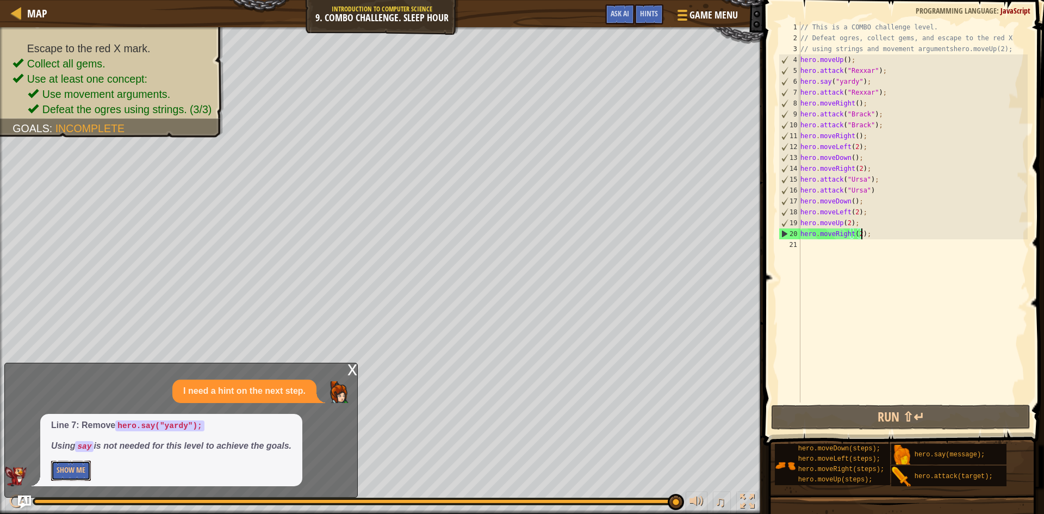
click at [78, 470] on button "Show Me" at bounding box center [71, 470] width 40 height 20
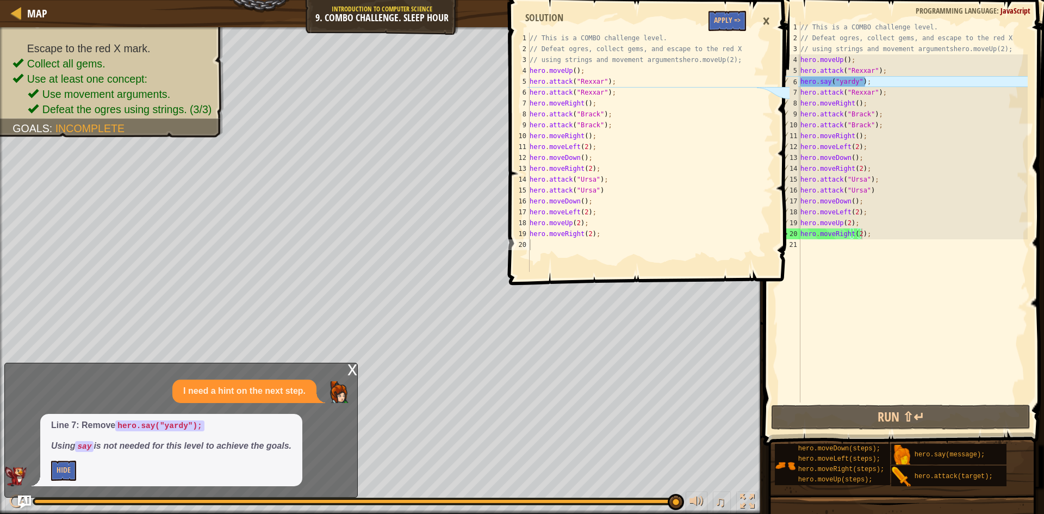
click at [878, 80] on div "// This is a COMBO challenge level. // Defeat ogres, collect gems, and escape t…" at bounding box center [912, 223] width 229 height 402
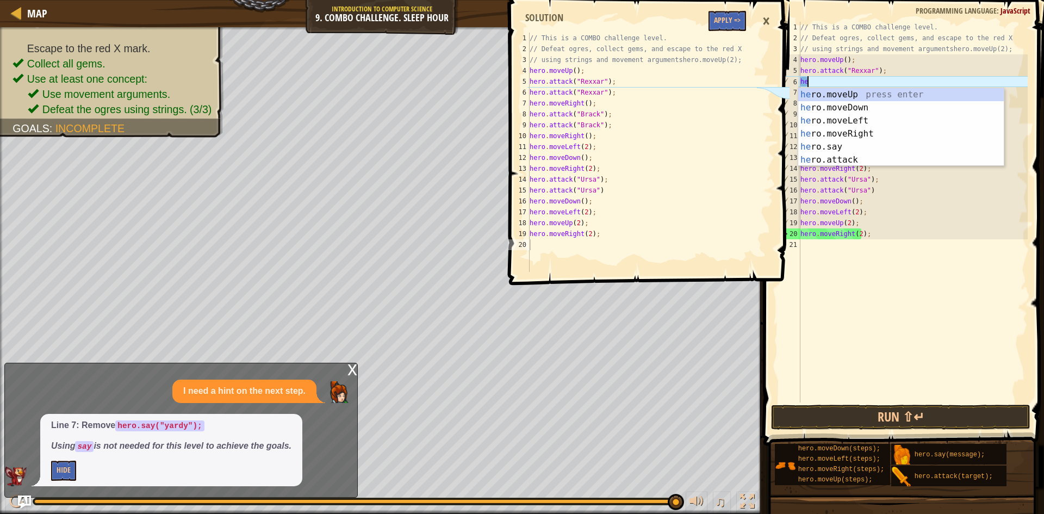
type textarea "h"
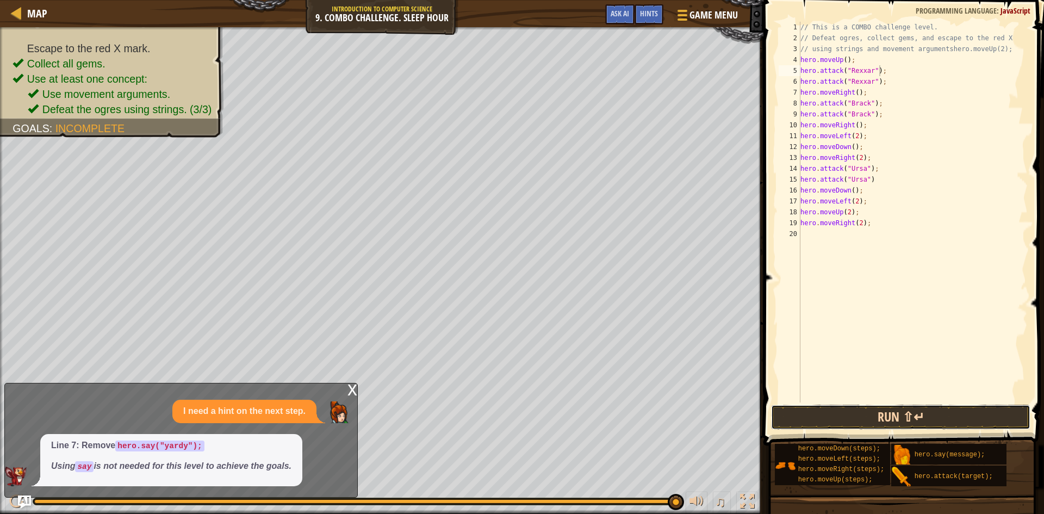
click at [814, 412] on button "Run ⇧↵" at bounding box center [900, 416] width 259 height 25
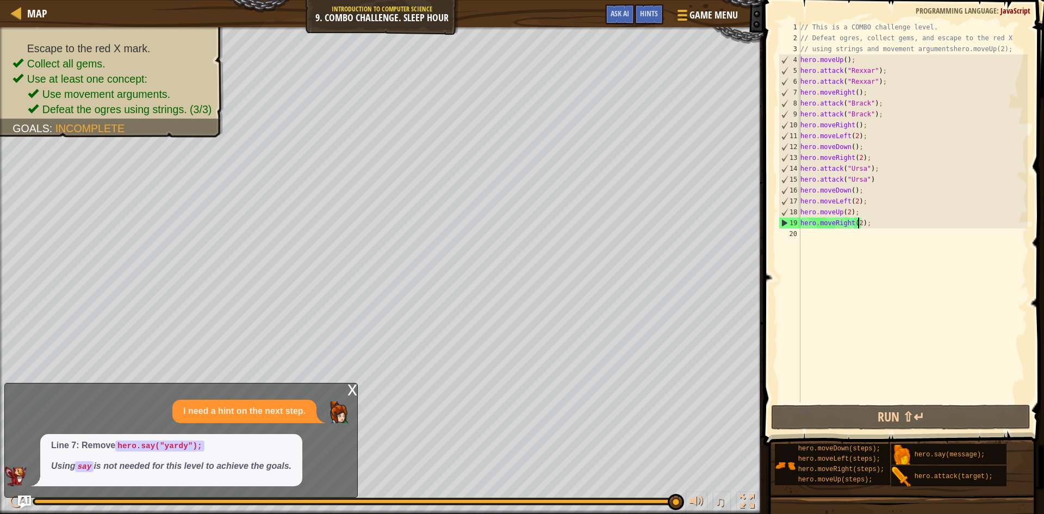
click at [857, 226] on div "// This is a COMBO challenge level. // Defeat ogres, collect gems, and escape t…" at bounding box center [912, 223] width 229 height 402
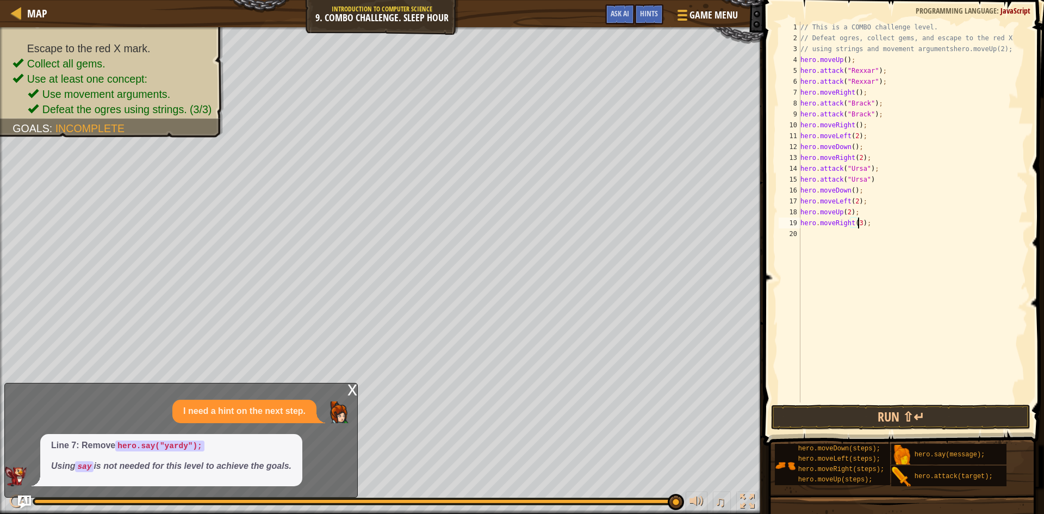
scroll to position [5, 5]
click at [896, 416] on button "Run ⇧↵" at bounding box center [900, 416] width 259 height 25
click at [942, 408] on button "Run ⇧↵" at bounding box center [900, 416] width 259 height 25
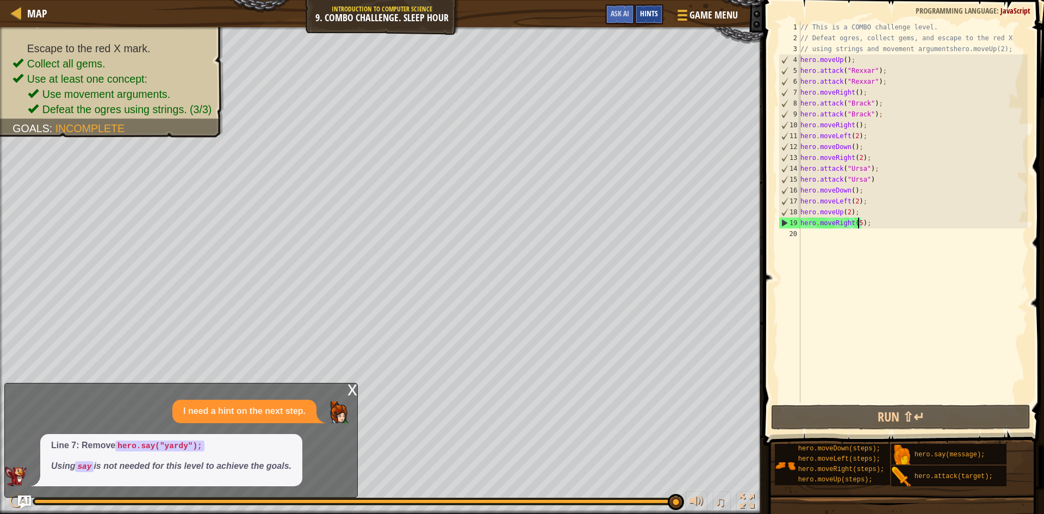
click at [639, 11] on div "Hints" at bounding box center [648, 14] width 29 height 20
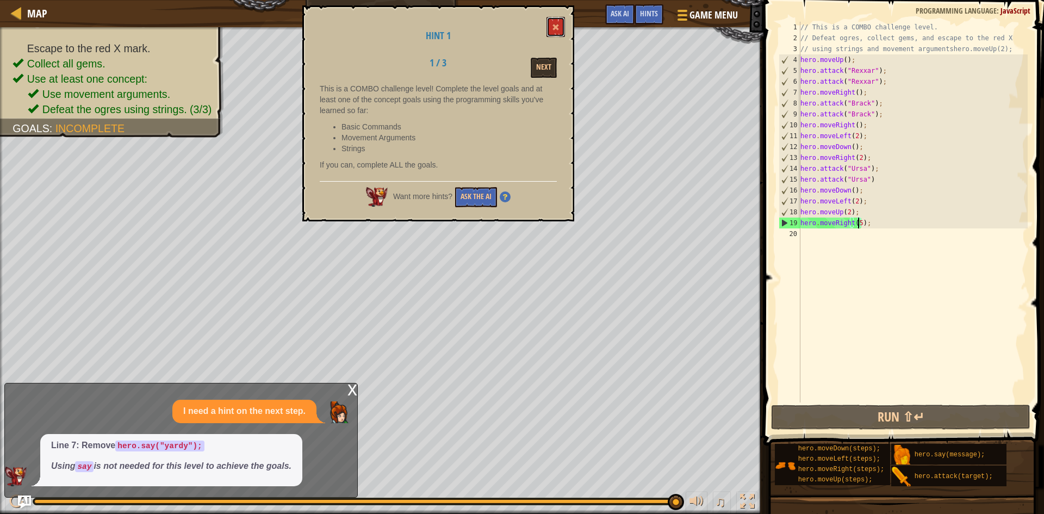
click at [558, 26] on span at bounding box center [556, 27] width 8 height 8
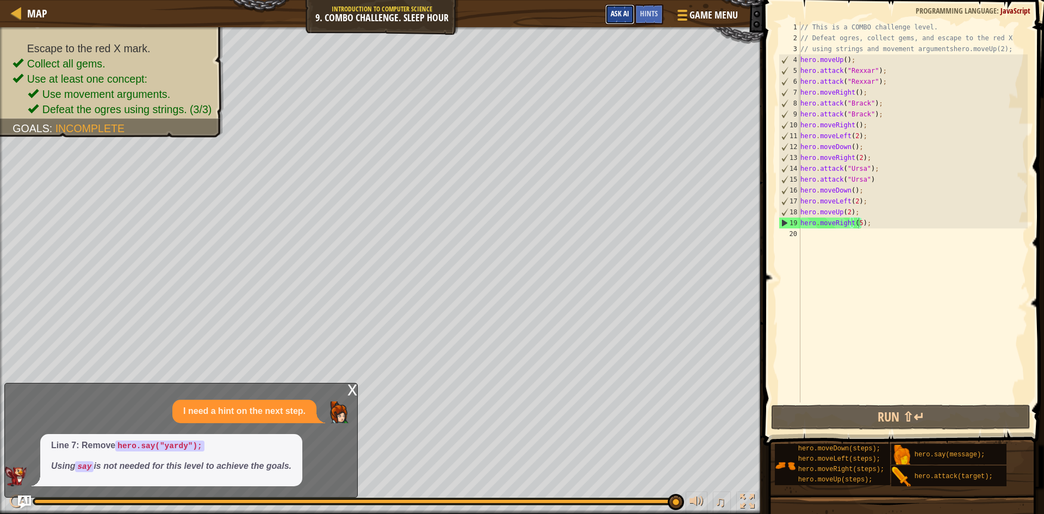
click at [618, 16] on span "Ask AI" at bounding box center [619, 13] width 18 height 10
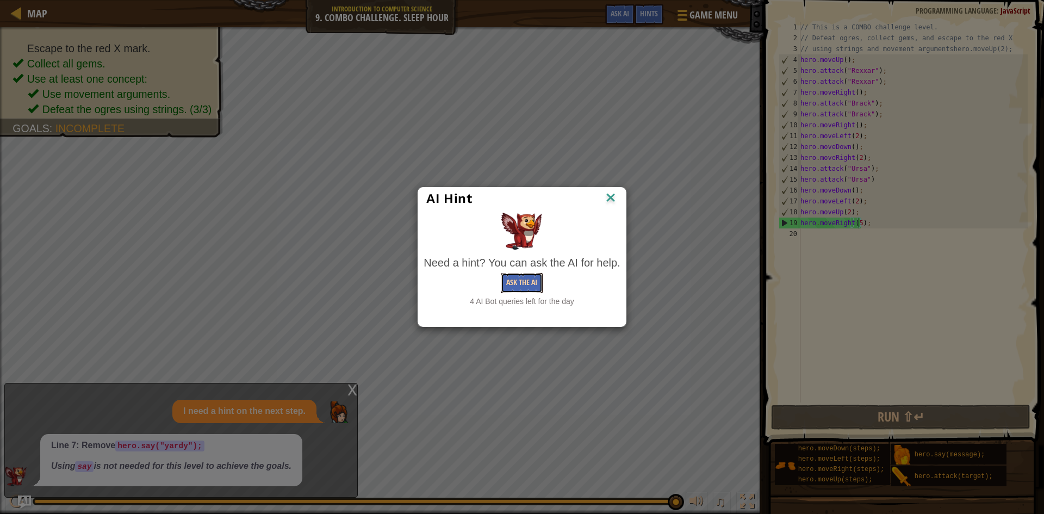
click at [529, 281] on button "Ask the AI" at bounding box center [522, 283] width 42 height 20
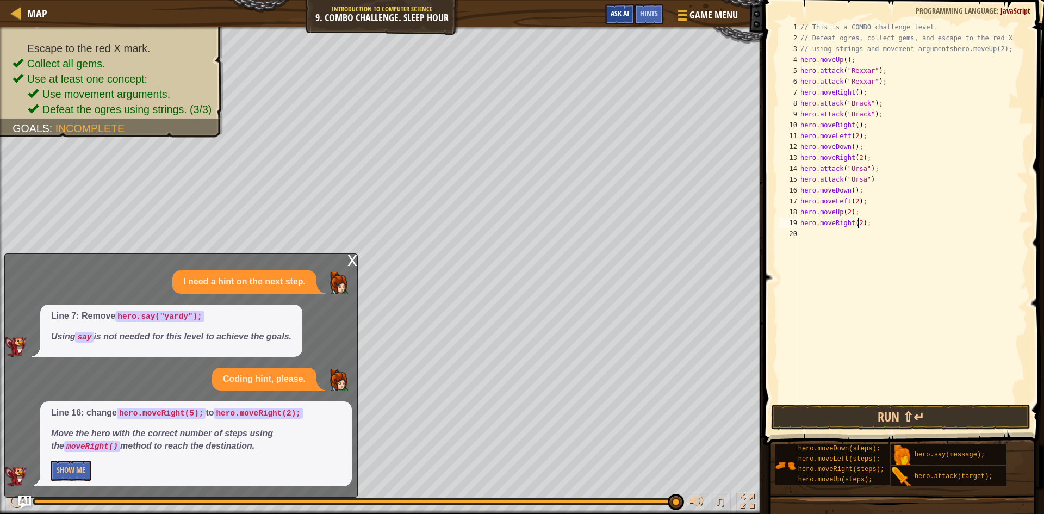
type textarea "hero.moveRight(2);"
click at [622, 9] on span "Ask AI" at bounding box center [619, 13] width 18 height 10
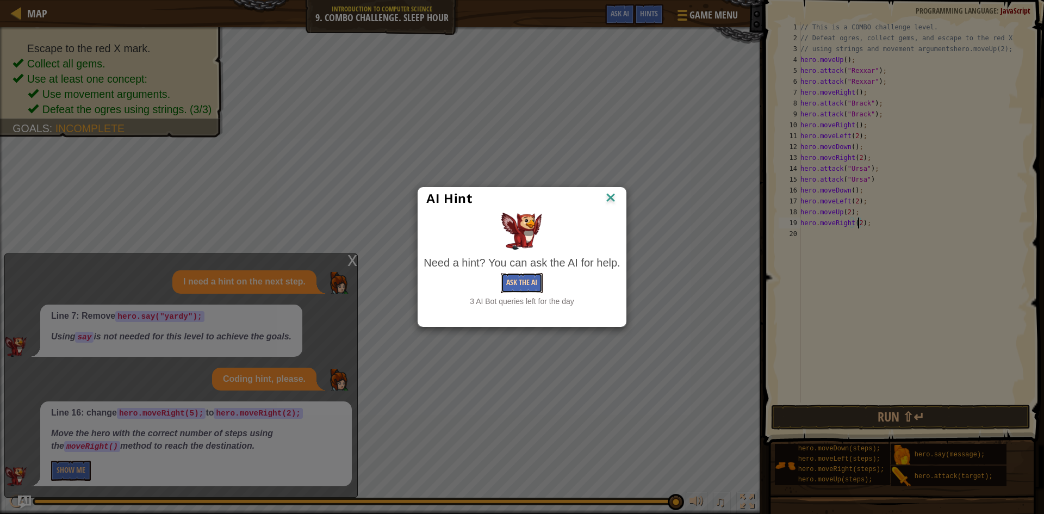
click at [532, 286] on button "Ask the AI" at bounding box center [522, 283] width 42 height 20
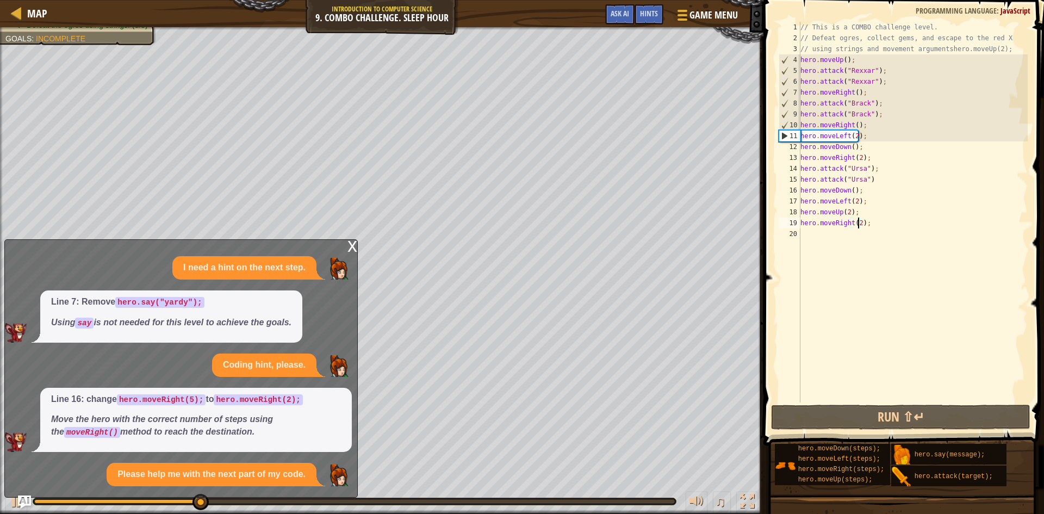
scroll to position [27, 0]
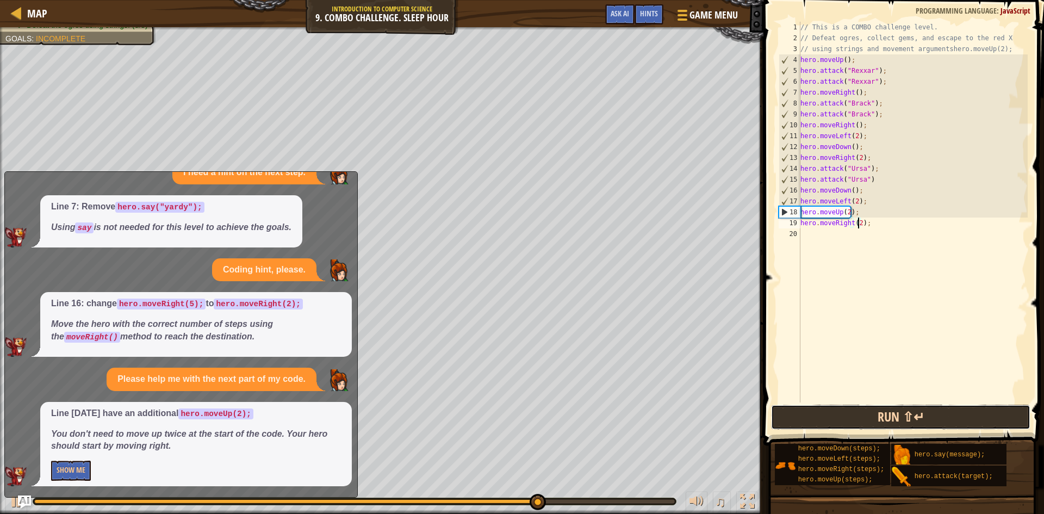
click at [942, 413] on button "Run ⇧↵" at bounding box center [900, 416] width 259 height 25
